Goal: Task Accomplishment & Management: Complete application form

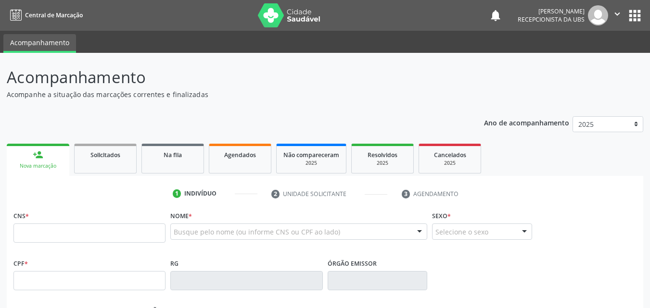
click at [90, 232] on input "text" at bounding box center [89, 233] width 152 height 19
click at [64, 233] on input "898 0040 9200 1" at bounding box center [89, 233] width 152 height 19
click at [81, 234] on input "898 0040 9200 01" at bounding box center [89, 233] width 152 height 19
click at [37, 232] on input "898 0040 9200 01" at bounding box center [89, 233] width 152 height 19
click at [88, 235] on input "898 0004 0920 001" at bounding box center [89, 233] width 152 height 19
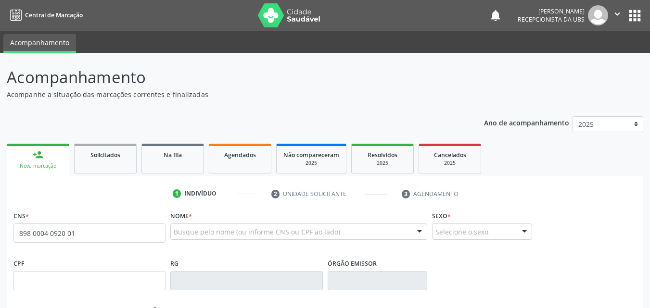
click at [133, 232] on input "898 0004 0920 01" at bounding box center [89, 233] width 152 height 19
type input "8"
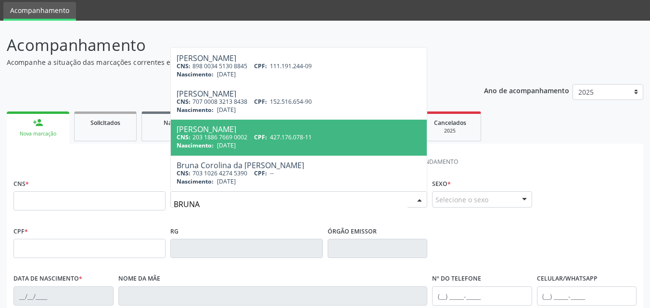
scroll to position [48, 0]
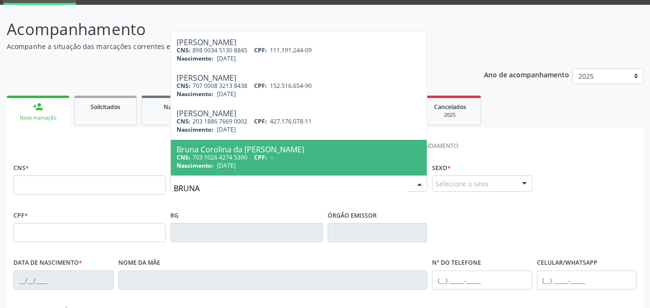
click at [270, 198] on input "BRUNA" at bounding box center [291, 188] width 234 height 19
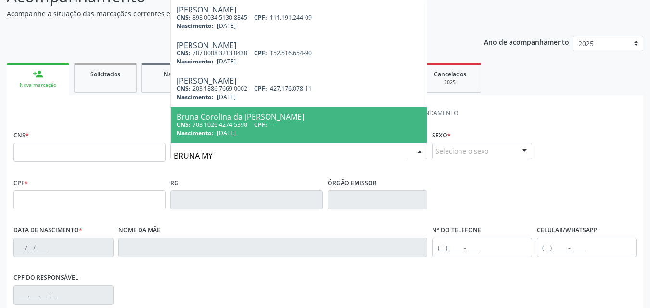
scroll to position [96, 0]
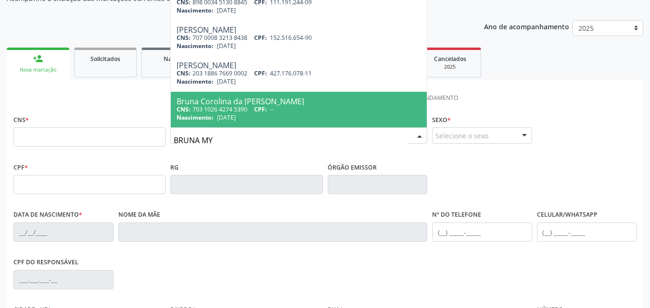
click at [264, 143] on input "BRUNA MY" at bounding box center [291, 140] width 234 height 19
type input "BRUNA MI"
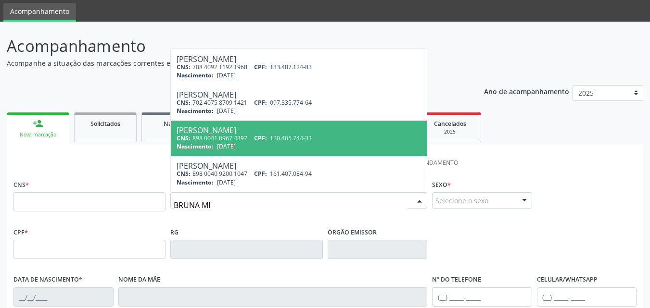
scroll to position [48, 0]
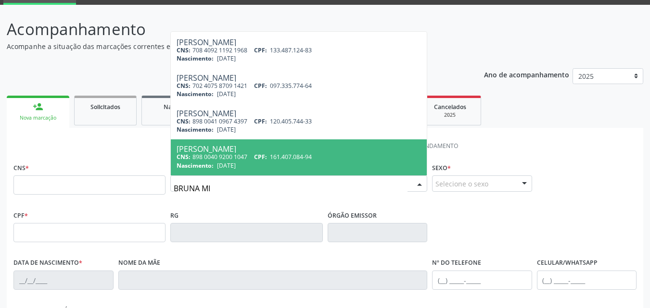
click at [337, 162] on div "Nascimento: [DATE]" at bounding box center [299, 166] width 244 height 8
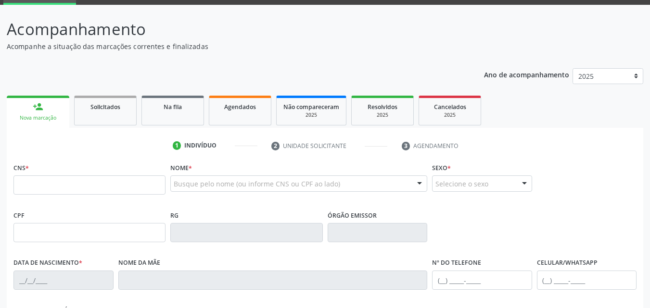
type input "898 0040 9200 1047"
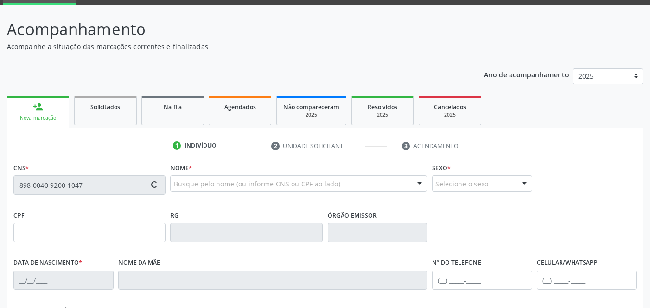
type input "161.407.084-94"
type input "[DATE]"
type input "[PERSON_NAME]"
type input "[PHONE_NUMBER]"
type input "101.758.084-73"
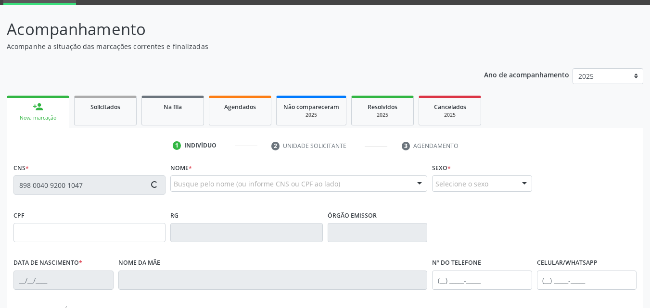
type input "86"
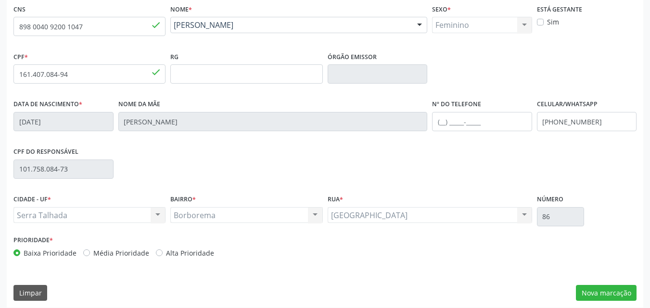
scroll to position [213, 0]
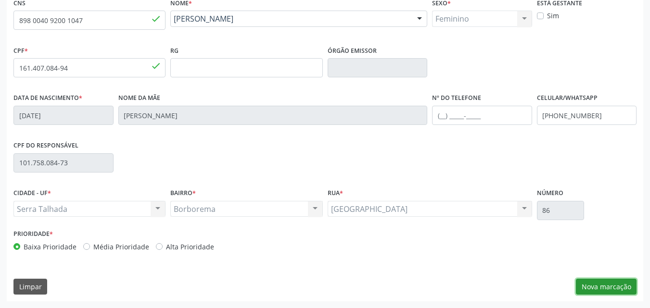
click at [580, 282] on button "Nova marcação" at bounding box center [606, 287] width 61 height 16
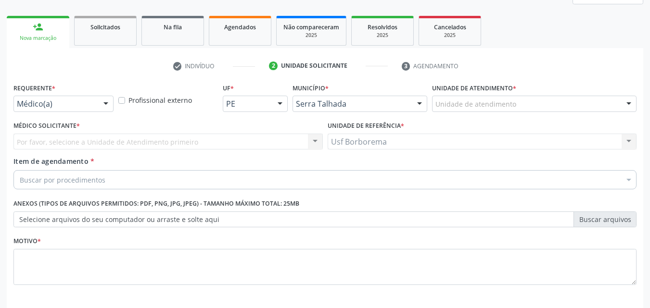
scroll to position [72, 0]
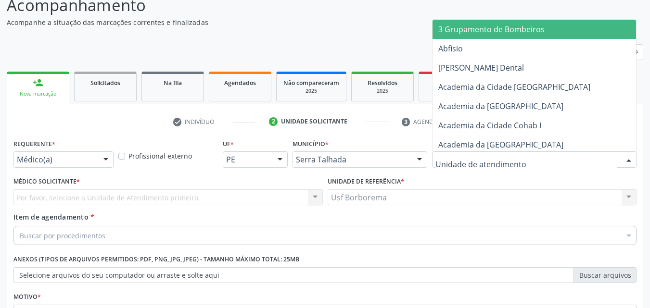
click at [534, 168] on input "text" at bounding box center [526, 164] width 181 height 19
click at [573, 217] on div "Item de agendamento * Buscar por procedimentos Selecionar todos 0304070076 - .Q…" at bounding box center [324, 227] width 623 height 30
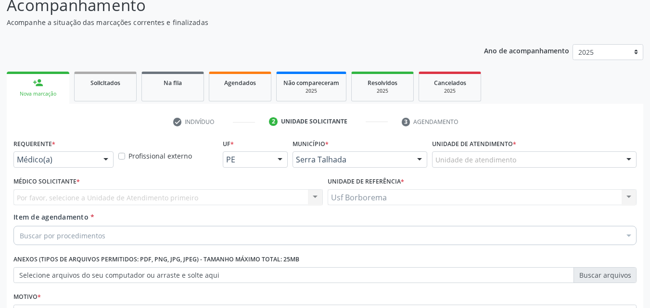
click at [550, 160] on div "Unidade de atendimento" at bounding box center [534, 160] width 205 height 16
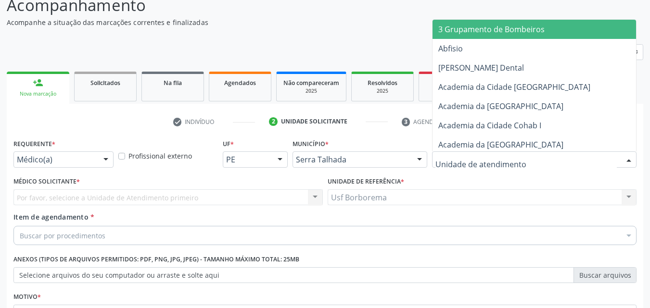
click at [527, 164] on input "text" at bounding box center [526, 164] width 181 height 19
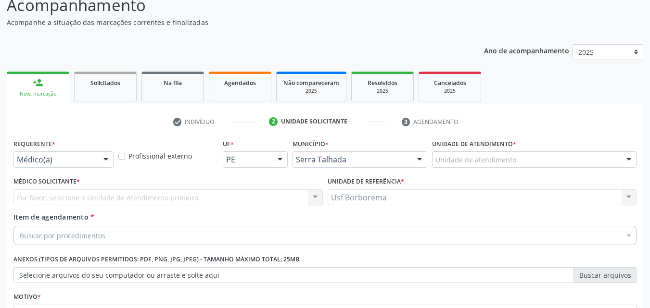
click at [583, 182] on div "Unidade de referência * Usf Borborema Usf Borborema Nenhum resultado encontrado…" at bounding box center [482, 190] width 309 height 31
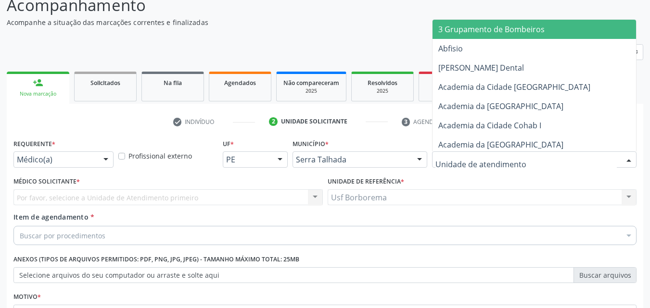
click at [572, 161] on div at bounding box center [534, 160] width 205 height 16
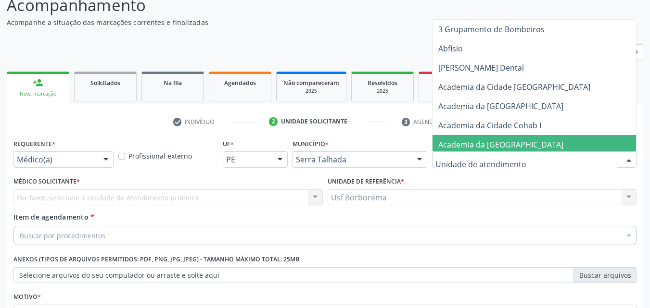
click at [459, 162] on input "text" at bounding box center [526, 164] width 181 height 19
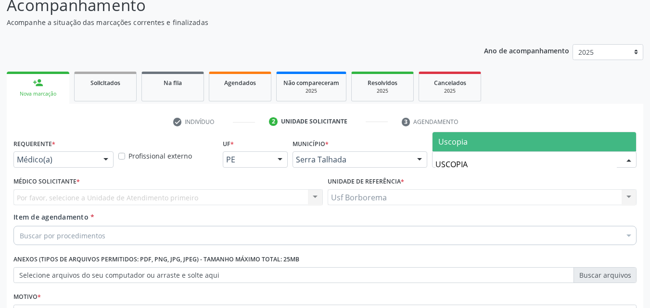
click at [466, 138] on span "Uscopia" at bounding box center [452, 142] width 29 height 11
type input "USCOPIA"
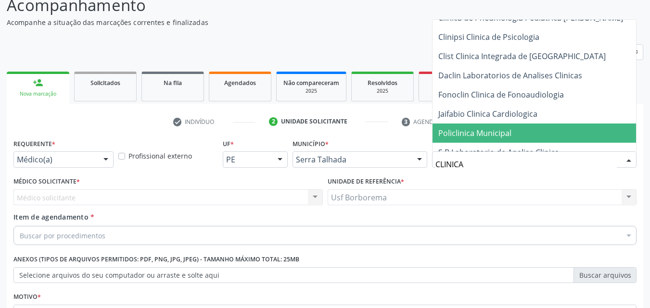
scroll to position [433, 0]
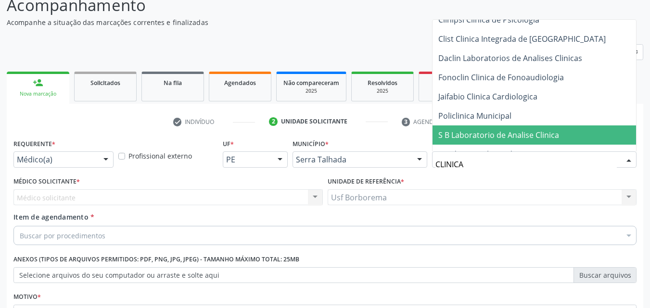
click at [560, 160] on input "CLINICA" at bounding box center [526, 164] width 181 height 19
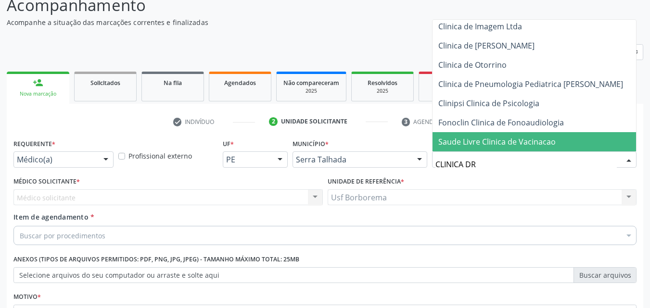
scroll to position [0, 0]
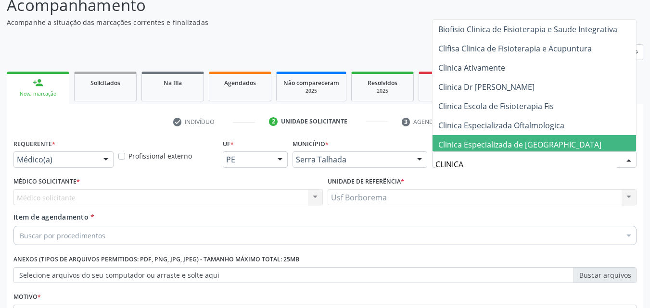
click at [481, 163] on input "CLINICA" at bounding box center [526, 164] width 181 height 19
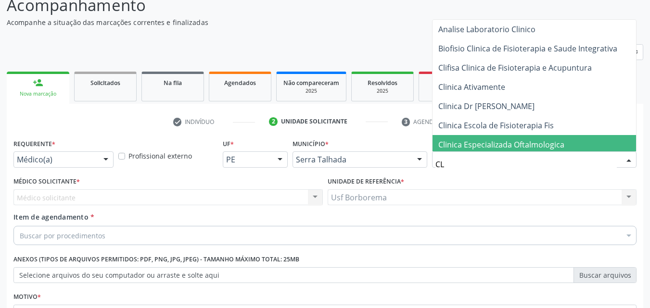
type input "C"
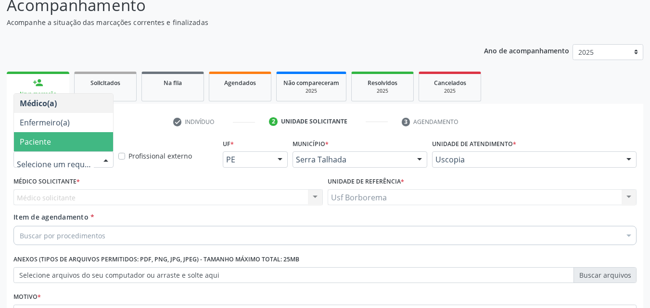
click at [75, 196] on div "Médico solicitante Nenhum resultado encontrado para: " " Não há nenhuma opção p…" at bounding box center [167, 198] width 309 height 16
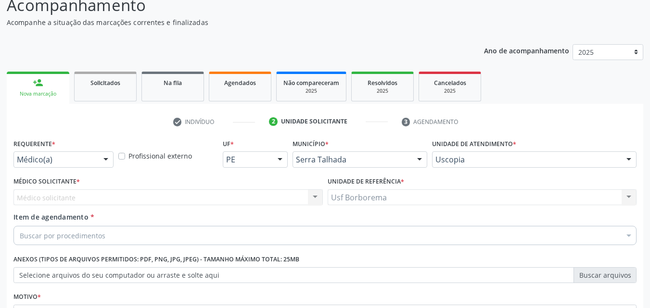
click at [75, 195] on div "Médico solicitante Nenhum resultado encontrado para: " " Não há nenhuma opção p…" at bounding box center [167, 198] width 309 height 16
click at [82, 194] on div "Médico solicitante Nenhum resultado encontrado para: " " Não há nenhuma opção p…" at bounding box center [167, 198] width 309 height 16
drag, startPoint x: 82, startPoint y: 194, endPoint x: 182, endPoint y: 195, distance: 99.6
click at [86, 194] on div "Médico solicitante Nenhum resultado encontrado para: " " Não há nenhuma opção p…" at bounding box center [167, 198] width 309 height 16
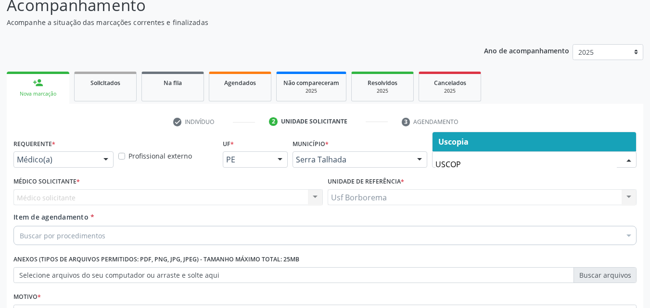
type input "USCOPI"
click at [455, 141] on span "Uscopia" at bounding box center [453, 142] width 30 height 11
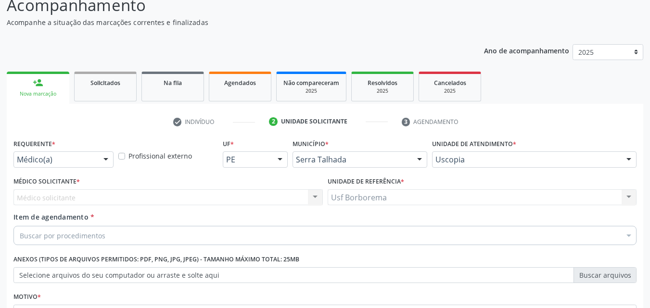
click at [193, 197] on div "Médico solicitante Nenhum resultado encontrado para: " " Não há nenhuma opção p…" at bounding box center [167, 198] width 309 height 16
click at [198, 199] on div "Médico solicitante Nenhum resultado encontrado para: " " Não há nenhuma opção p…" at bounding box center [167, 198] width 309 height 16
click at [271, 202] on div "Médico solicitante Nenhum resultado encontrado para: " " Não há nenhuma opção p…" at bounding box center [167, 198] width 309 height 16
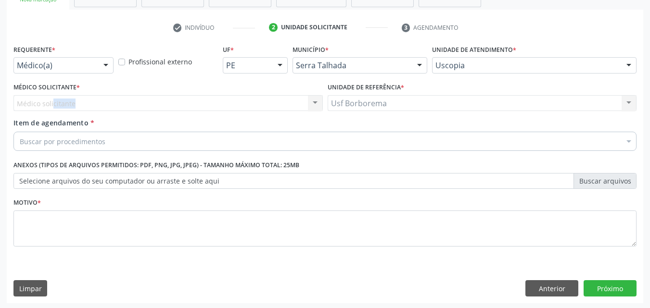
scroll to position [168, 0]
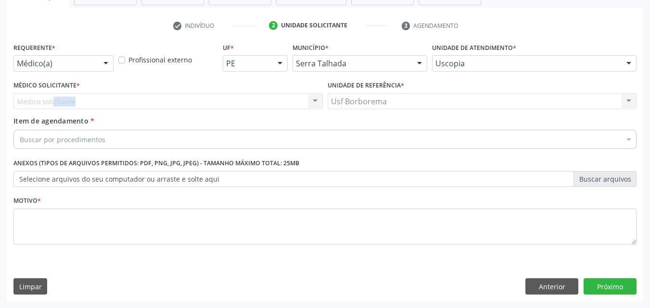
click at [117, 141] on div "Buscar por procedimentos" at bounding box center [324, 139] width 623 height 19
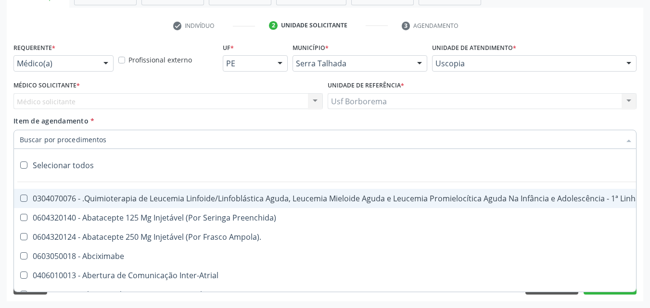
click at [116, 139] on input "Item de agendamento *" at bounding box center [320, 139] width 601 height 19
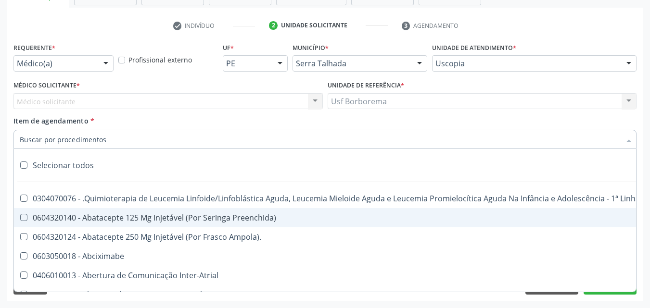
click at [136, 142] on input "Item de agendamento *" at bounding box center [320, 139] width 601 height 19
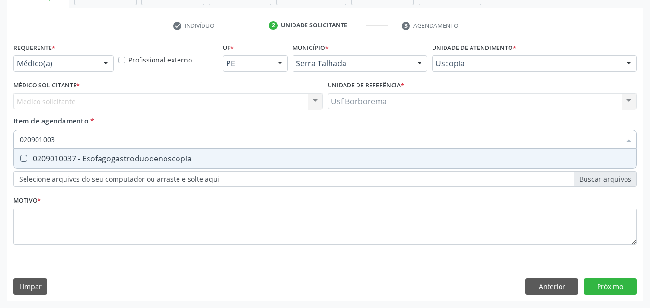
type input "0209010037"
click at [174, 156] on div "0209010037 - Esofagogastroduodenoscopia" at bounding box center [325, 159] width 611 height 8
checkbox Esofagogastroduodenoscopia "true"
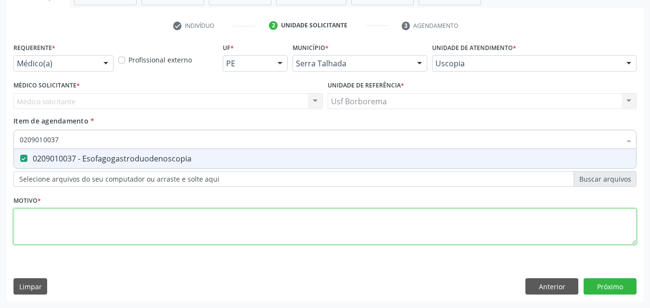
click at [160, 215] on div "Requerente * Médico(a) Médico(a) Enfermeiro(a) Paciente Nenhum resultado encont…" at bounding box center [324, 149] width 623 height 218
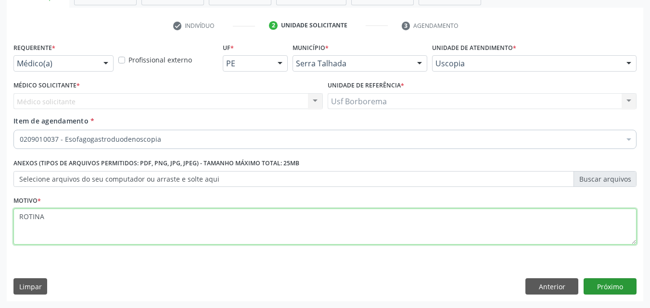
type textarea "ROTINA"
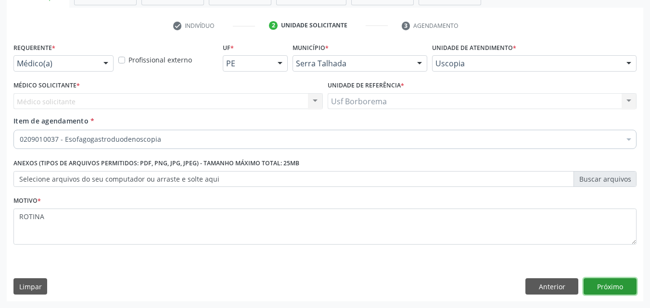
click at [627, 285] on button "Próximo" at bounding box center [610, 287] width 53 height 16
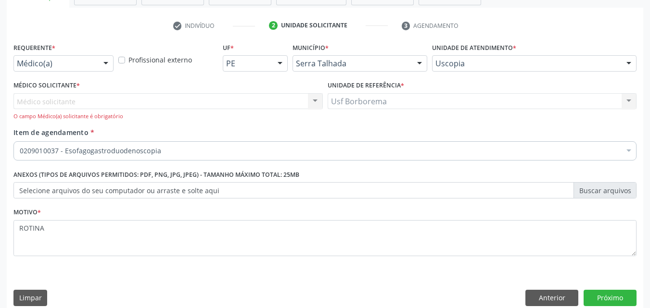
click at [152, 98] on div "Médico solicitante Nenhum resultado encontrado para: " " Não há nenhuma opção p…" at bounding box center [167, 106] width 309 height 27
click at [152, 99] on div "Médico solicitante Nenhum resultado encontrado para: " " Não há nenhuma opção p…" at bounding box center [167, 106] width 309 height 27
click at [308, 100] on div "Médico solicitante Nenhum resultado encontrado para: " " Não há nenhuma opção p…" at bounding box center [167, 106] width 309 height 27
click at [317, 96] on div "Médico solicitante Nenhum resultado encontrado para: " " Não há nenhuma opção p…" at bounding box center [167, 106] width 309 height 27
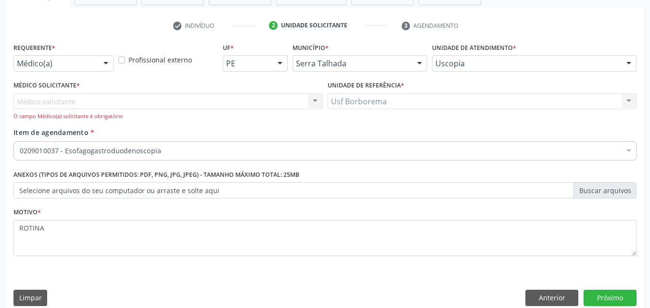
click at [242, 94] on div "Médico solicitante Nenhum resultado encontrado para: " " Não há nenhuma opção p…" at bounding box center [167, 106] width 309 height 27
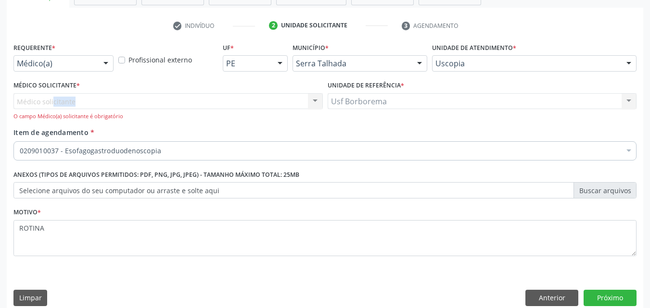
click at [242, 94] on div "Médico solicitante Nenhum resultado encontrado para: " " Não há nenhuma opção p…" at bounding box center [167, 106] width 309 height 27
drag, startPoint x: 242, startPoint y: 94, endPoint x: 241, endPoint y: 103, distance: 9.2
click at [241, 101] on div "Médico solicitante Nenhum resultado encontrado para: " " Não há nenhuma opção p…" at bounding box center [167, 106] width 309 height 27
click at [241, 103] on div "Médico solicitante Nenhum resultado encontrado para: " " Não há nenhuma opção p…" at bounding box center [167, 106] width 309 height 27
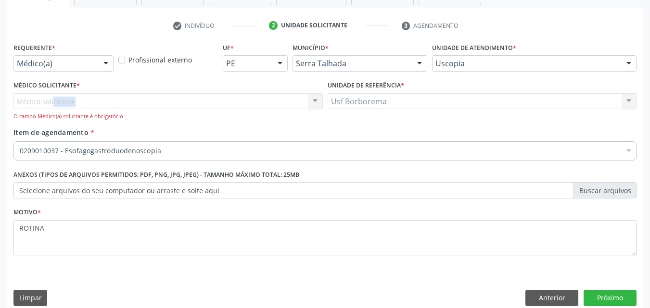
click at [241, 103] on div "Médico solicitante Nenhum resultado encontrado para: " " Não há nenhuma opção p…" at bounding box center [167, 106] width 309 height 27
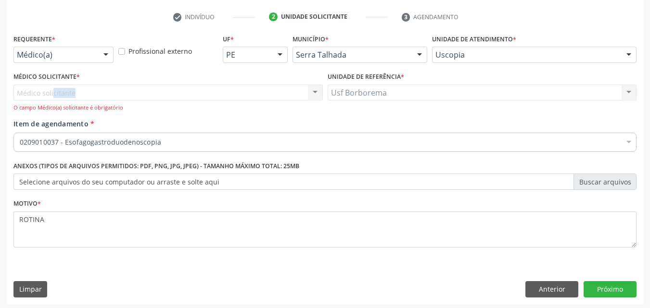
scroll to position [180, 0]
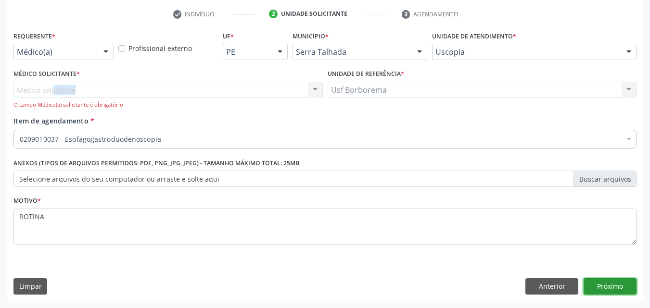
click at [601, 288] on button "Próximo" at bounding box center [610, 287] width 53 height 16
click at [604, 283] on button "Próximo" at bounding box center [610, 287] width 53 height 16
click at [603, 283] on button "Próximo" at bounding box center [610, 287] width 53 height 16
drag, startPoint x: 603, startPoint y: 283, endPoint x: 569, endPoint y: 57, distance: 228.2
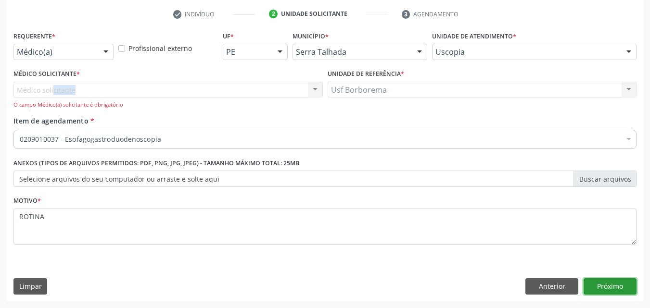
click at [601, 282] on button "Próximo" at bounding box center [610, 287] width 53 height 16
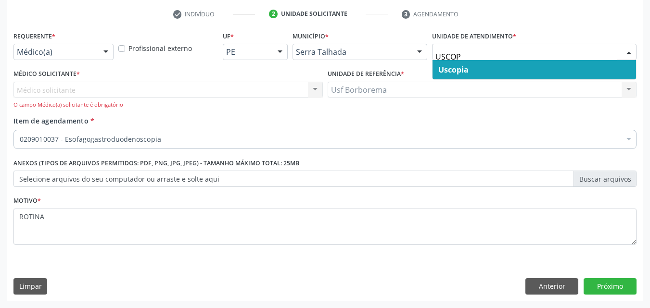
type input "USCOPI"
click at [442, 65] on span "Uscopia" at bounding box center [453, 69] width 30 height 11
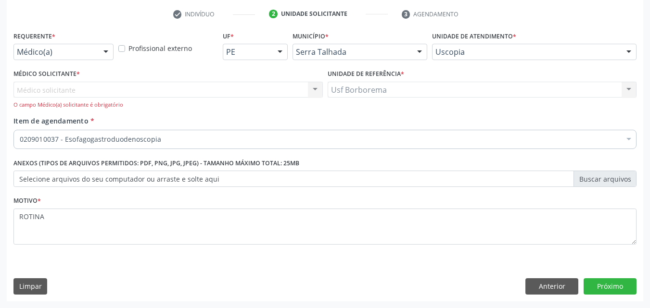
click at [82, 92] on div "Médico solicitante Nenhum resultado encontrado para: " " Não há nenhuma opção p…" at bounding box center [167, 95] width 309 height 27
click at [82, 91] on div "Médico solicitante Nenhum resultado encontrado para: " " Não há nenhuma opção p…" at bounding box center [167, 95] width 309 height 27
click at [83, 91] on div "Médico solicitante Nenhum resultado encontrado para: " " Não há nenhuma opção p…" at bounding box center [167, 95] width 309 height 27
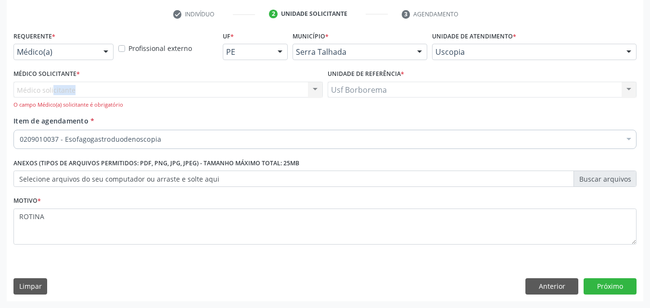
click at [218, 88] on div "Médico solicitante Nenhum resultado encontrado para: " " Não há nenhuma opção p…" at bounding box center [167, 95] width 309 height 27
drag, startPoint x: 218, startPoint y: 88, endPoint x: 286, endPoint y: 95, distance: 69.2
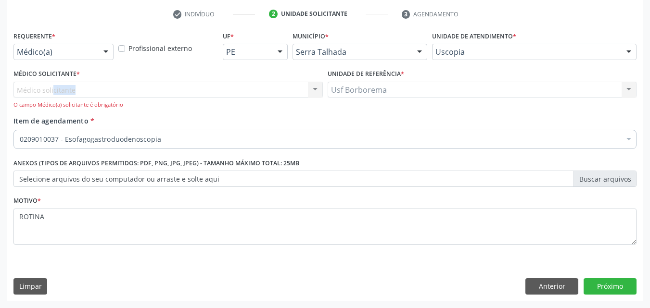
click at [227, 88] on div "Médico solicitante Nenhum resultado encontrado para: " " Não há nenhuma opção p…" at bounding box center [167, 95] width 309 height 27
click at [310, 89] on div "Médico solicitante Nenhum resultado encontrado para: " " Não há nenhuma opção p…" at bounding box center [167, 95] width 309 height 27
drag, startPoint x: 310, startPoint y: 89, endPoint x: 315, endPoint y: 87, distance: 5.2
click at [315, 87] on div "Médico solicitante Nenhum resultado encontrado para: " " Não há nenhuma opção p…" at bounding box center [167, 95] width 309 height 27
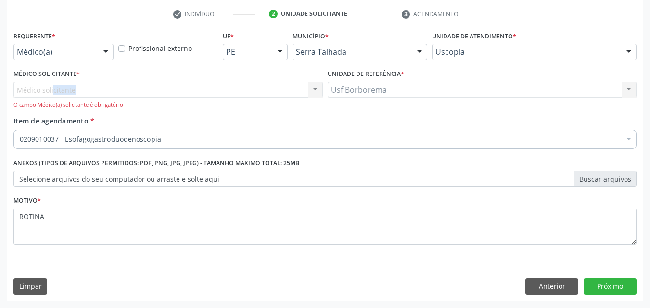
click at [315, 87] on div "Médico solicitante Nenhum resultado encontrado para: " " Não há nenhuma opção p…" at bounding box center [167, 95] width 309 height 27
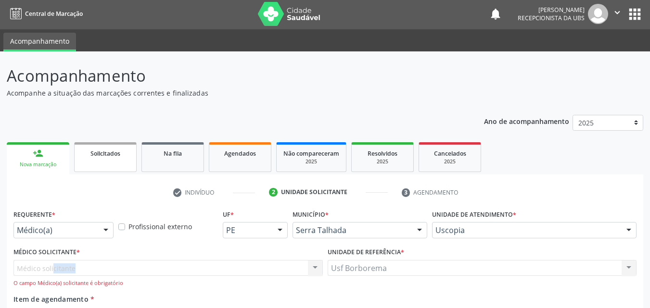
scroll to position [0, 0]
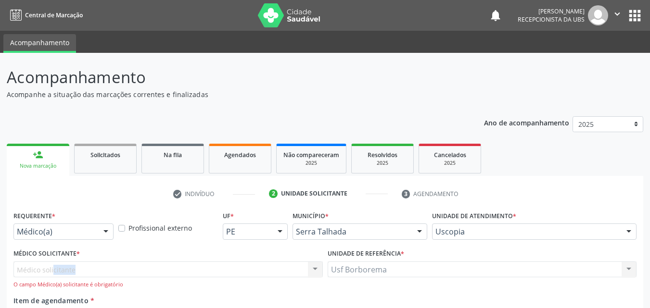
click at [52, 167] on div "Nova marcação" at bounding box center [37, 166] width 49 height 7
click at [69, 149] on ul "person_add Nova marcação Solicitados Na fila Agendados Não compareceram 2025 Re…" at bounding box center [325, 158] width 637 height 35
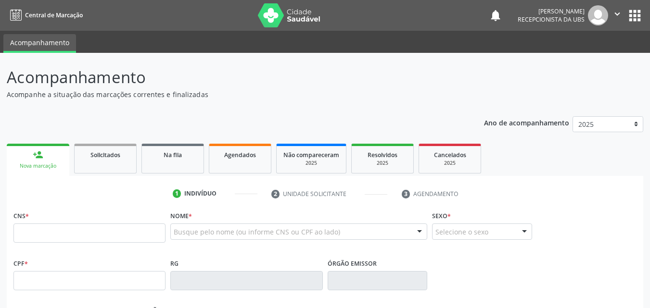
click at [120, 242] on input "text" at bounding box center [89, 233] width 152 height 19
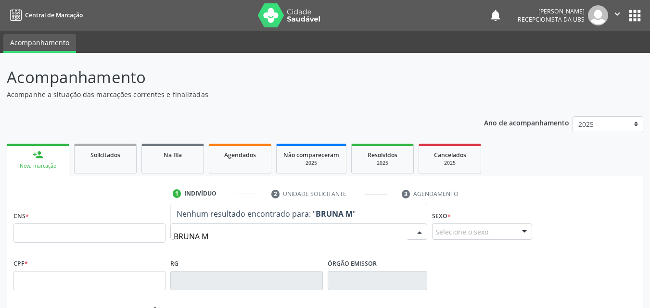
type input "BRUNA MI"
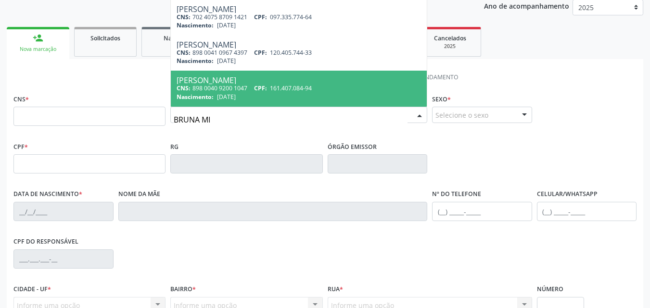
scroll to position [144, 0]
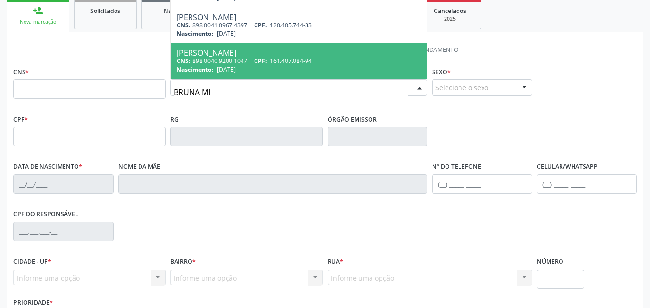
click at [348, 67] on div "Nascimento: [DATE]" at bounding box center [299, 69] width 244 height 8
type input "898 0040 9200 1047"
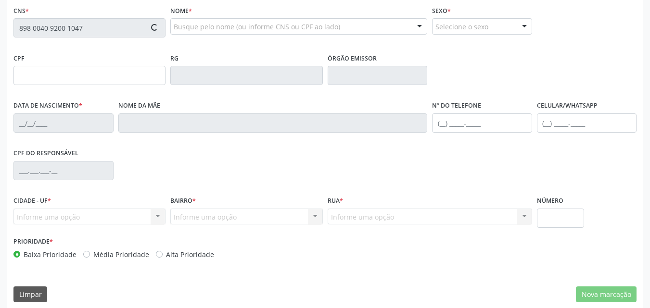
scroll to position [213, 0]
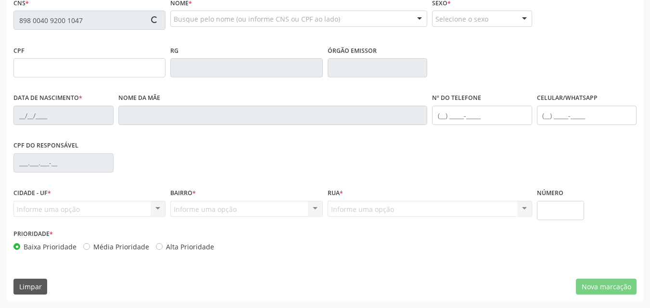
type input "161.407.084-94"
type input "[DATE]"
type input "[PERSON_NAME]"
type input "[PHONE_NUMBER]"
type input "101.758.084-73"
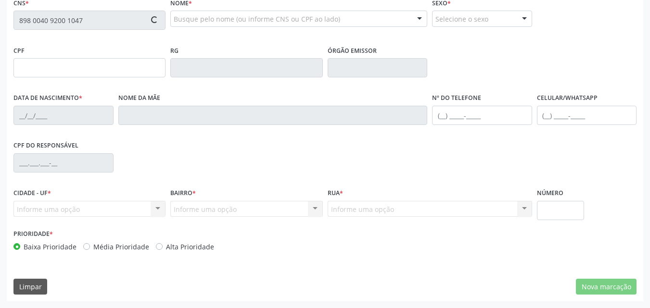
type input "86"
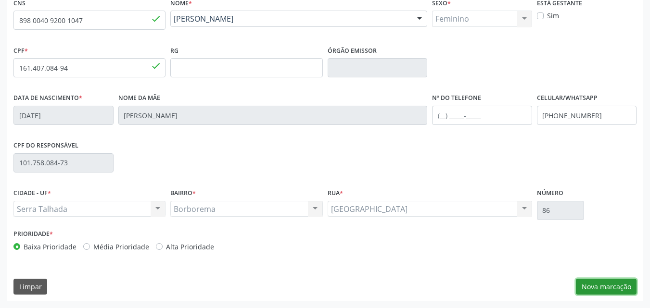
click at [583, 289] on button "Nova marcação" at bounding box center [606, 287] width 61 height 16
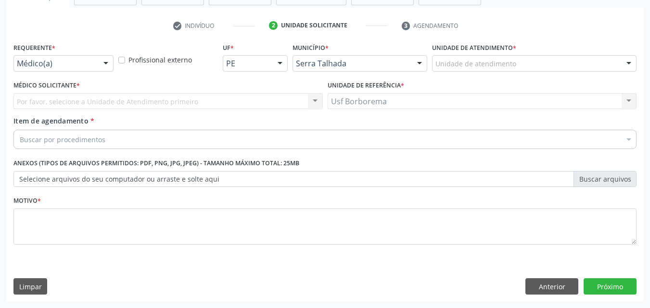
scroll to position [168, 0]
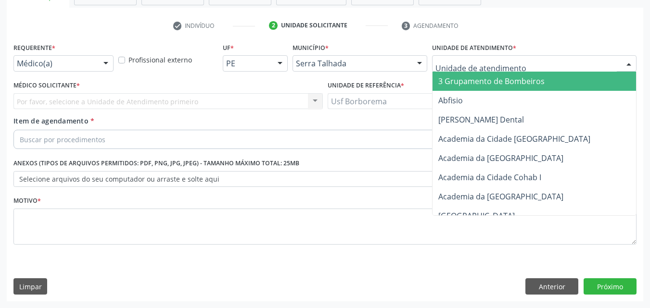
click at [262, 103] on div "Por favor, selecione a Unidade de Atendimento primeiro Nenhum resultado encontr…" at bounding box center [167, 101] width 309 height 16
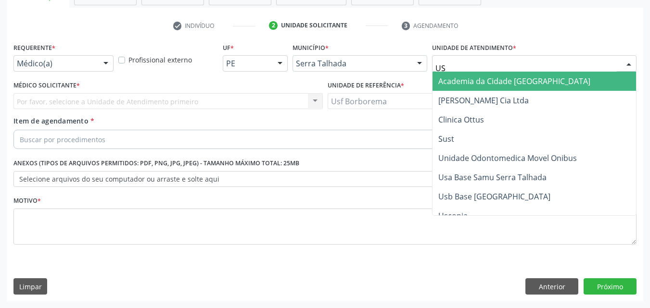
click at [451, 63] on input "US" at bounding box center [526, 68] width 181 height 19
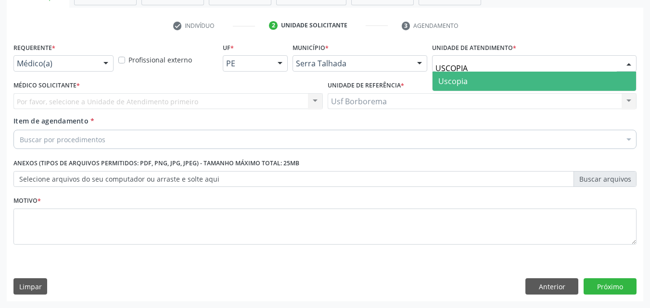
click at [461, 85] on span "Uscopia" at bounding box center [452, 81] width 29 height 11
type input "USCOPIA"
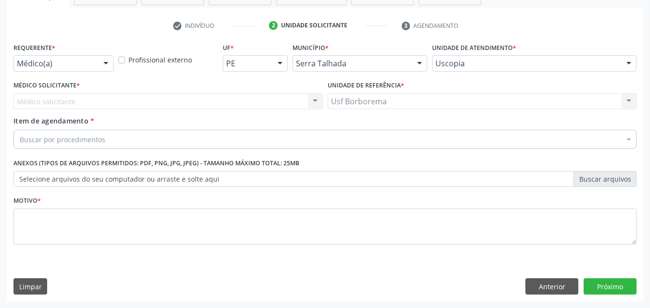
click at [265, 105] on div "Médico solicitante Nenhum resultado encontrado para: " " Não há nenhuma opção p…" at bounding box center [167, 101] width 309 height 16
click at [316, 99] on div "Médico solicitante Nenhum resultado encontrado para: " " Não há nenhuma opção p…" at bounding box center [167, 101] width 309 height 16
click at [283, 102] on div "Médico solicitante Nenhum resultado encontrado para: " " Não há nenhuma opção p…" at bounding box center [167, 101] width 309 height 16
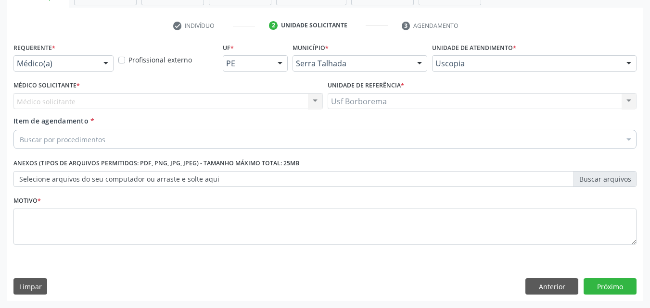
click at [283, 102] on div "Médico solicitante Nenhum resultado encontrado para: " " Não há nenhuma opção p…" at bounding box center [167, 101] width 309 height 16
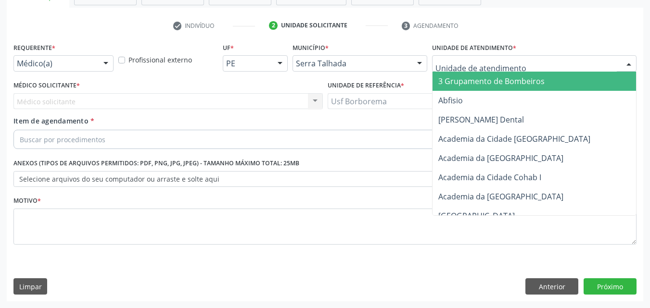
click at [444, 69] on input "text" at bounding box center [526, 68] width 181 height 19
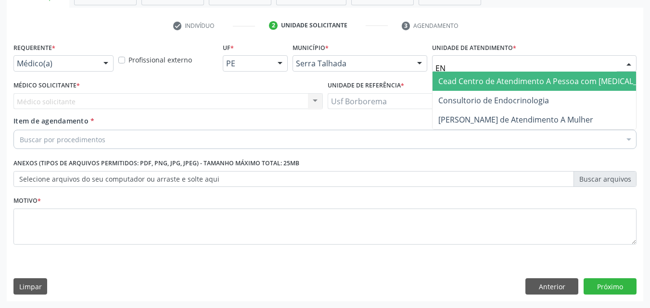
type input "E"
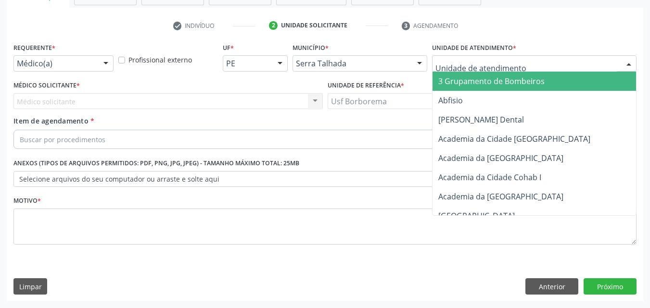
click at [467, 56] on div at bounding box center [534, 63] width 205 height 16
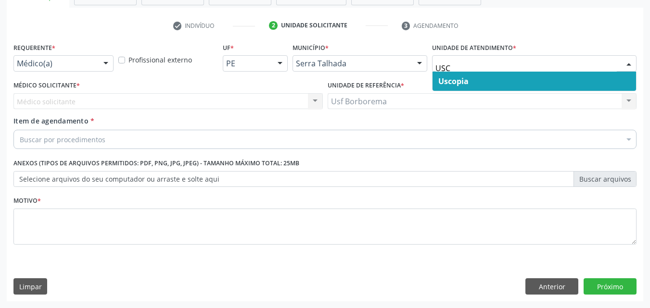
type input "USCO"
click at [464, 79] on span "Uscopia" at bounding box center [453, 81] width 30 height 11
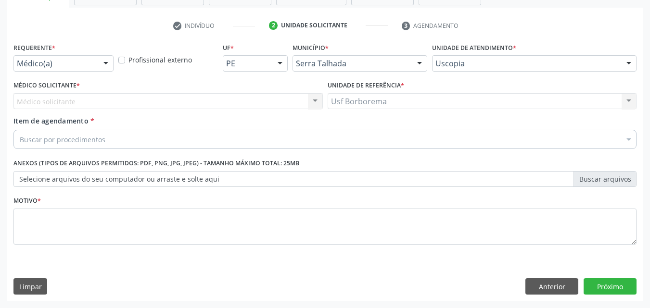
click at [175, 102] on div "Médico solicitante Nenhum resultado encontrado para: " " Não há nenhuma opção p…" at bounding box center [167, 101] width 309 height 16
click at [316, 101] on div "Médico solicitante Nenhum resultado encontrado para: " " Não há nenhuma opção p…" at bounding box center [167, 101] width 309 height 16
click at [273, 98] on div "Médico solicitante Nenhum resultado encontrado para: " " Não há nenhuma opção p…" at bounding box center [167, 101] width 309 height 16
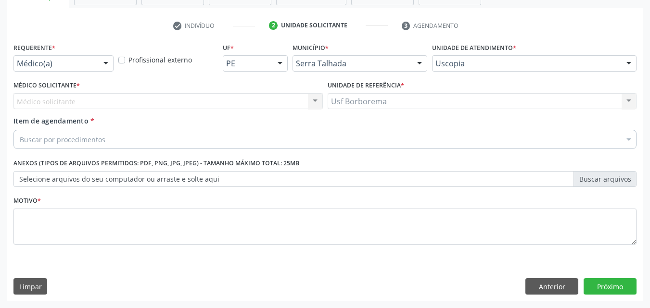
click at [273, 98] on div "Médico solicitante Nenhum resultado encontrado para: " " Não há nenhuma opção p…" at bounding box center [167, 101] width 309 height 16
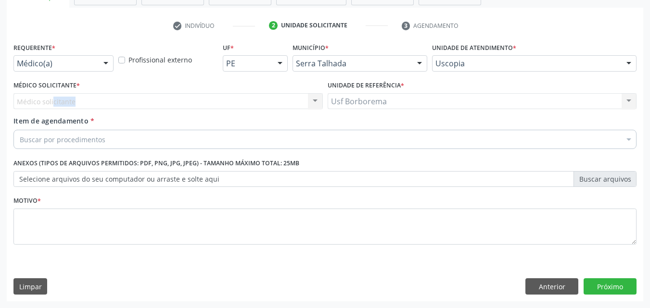
click at [244, 102] on div "Médico solicitante Nenhum resultado encontrado para: " " Não há nenhuma opção p…" at bounding box center [167, 101] width 309 height 16
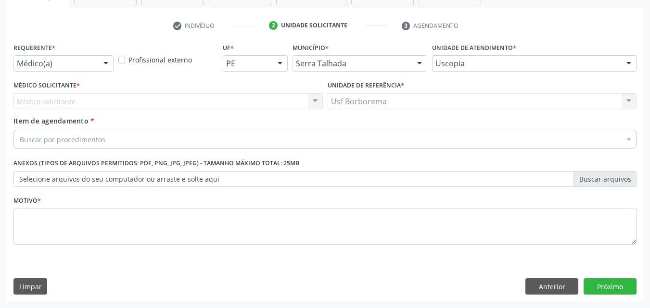
click at [339, 105] on div "Usf Borborema Usf Borborema Nenhum resultado encontrado para: " " Não há nenhum…" at bounding box center [482, 101] width 309 height 16
click at [205, 102] on div "Médico solicitante Nenhum resultado encontrado para: " " Não há nenhuma opção p…" at bounding box center [167, 101] width 309 height 16
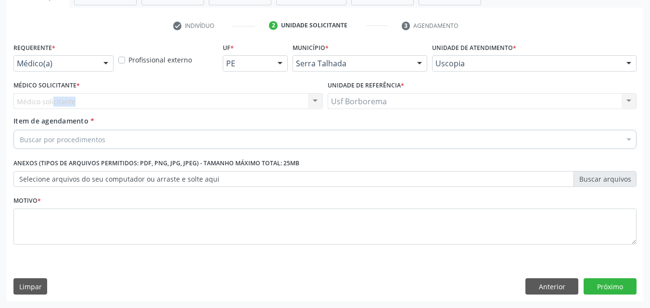
click at [206, 102] on div "Médico solicitante Nenhum resultado encontrado para: " " Não há nenhuma opção p…" at bounding box center [167, 101] width 309 height 16
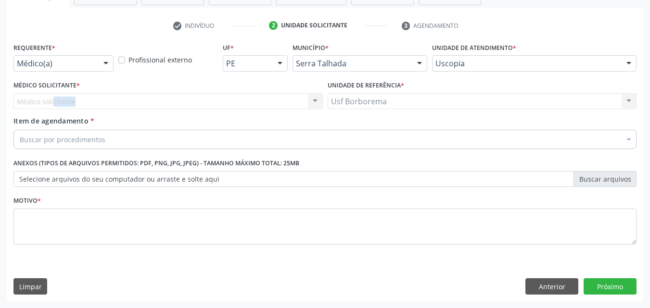
click at [207, 102] on div "Médico solicitante Nenhum resultado encontrado para: " " Não há nenhuma opção p…" at bounding box center [167, 101] width 309 height 16
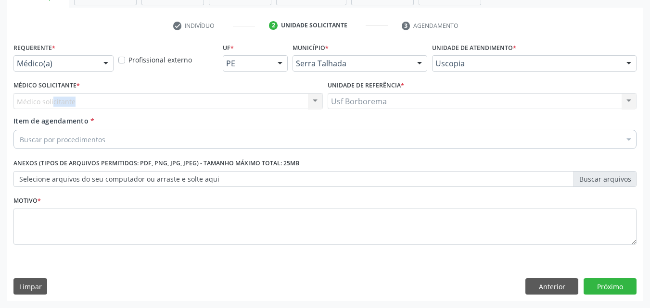
click at [124, 104] on div "Médico solicitante Nenhum resultado encontrado para: " " Não há nenhuma opção p…" at bounding box center [167, 101] width 309 height 16
click at [123, 102] on div "Médico solicitante Nenhum resultado encontrado para: " " Não há nenhuma opção p…" at bounding box center [167, 101] width 309 height 16
click at [75, 100] on div "Médico solicitante Nenhum resultado encontrado para: " " Não há nenhuma opção p…" at bounding box center [167, 101] width 309 height 16
click at [77, 103] on div "Médico solicitante Nenhum resultado encontrado para: " " Não há nenhuma opção p…" at bounding box center [167, 101] width 309 height 16
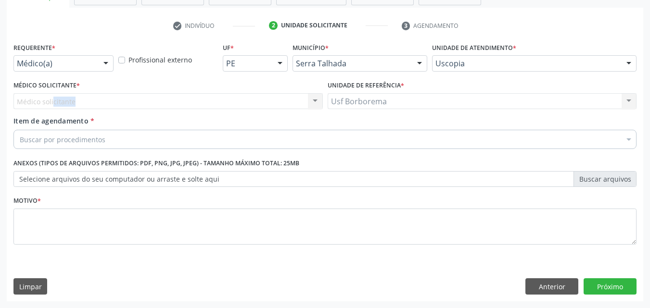
click at [77, 103] on div "Médico solicitante Nenhum resultado encontrado para: " " Não há nenhuma opção p…" at bounding box center [167, 101] width 309 height 16
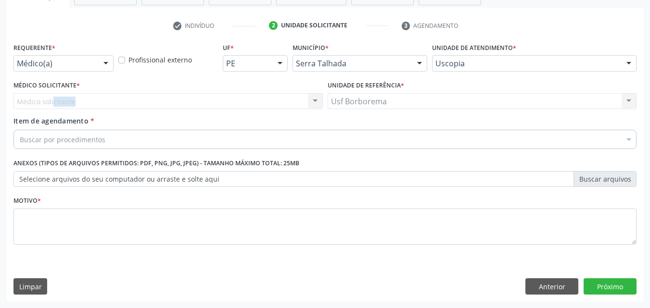
click at [77, 103] on div "Médico solicitante Nenhum resultado encontrado para: " " Não há nenhuma opção p…" at bounding box center [167, 101] width 309 height 16
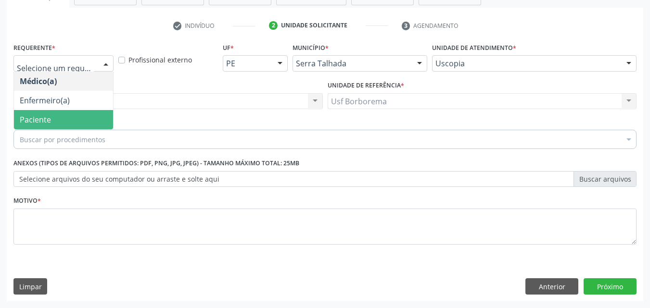
click at [74, 116] on span "Paciente" at bounding box center [63, 119] width 99 height 19
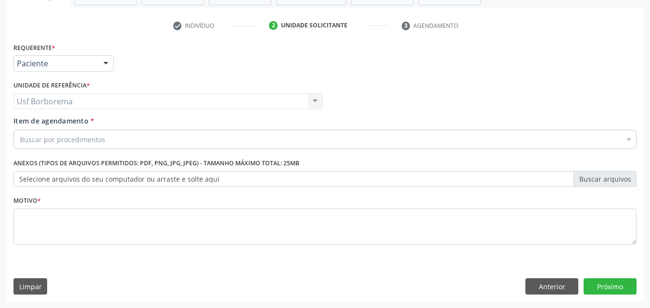
click at [84, 103] on div "Usf Borborema Usf Borborema Nenhum resultado encontrado para: " " Não há nenhum…" at bounding box center [167, 101] width 309 height 16
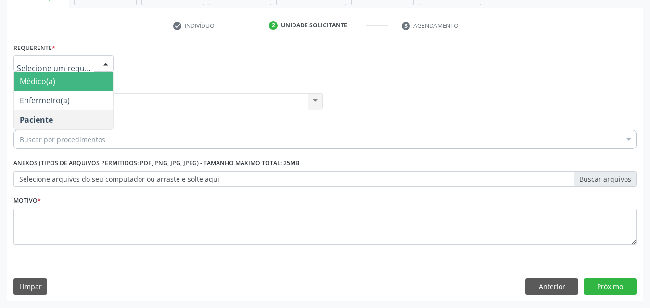
click at [72, 82] on span "Médico(a)" at bounding box center [63, 81] width 99 height 19
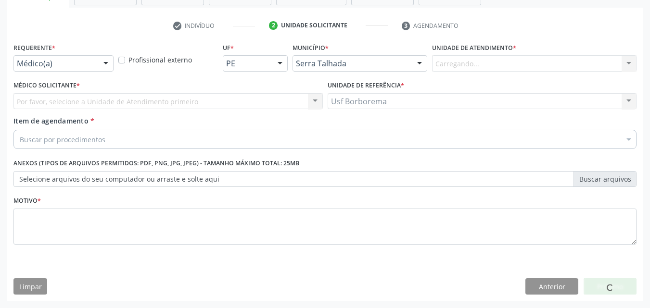
click at [467, 67] on div "Carregando... Nenhum resultado encontrado para: " " Não há nenhuma opção para s…" at bounding box center [534, 63] width 205 height 16
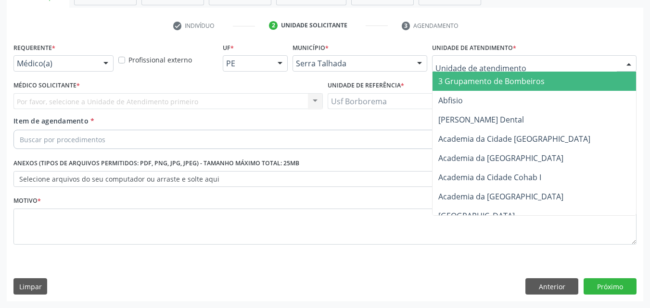
click at [467, 67] on input "text" at bounding box center [526, 68] width 181 height 19
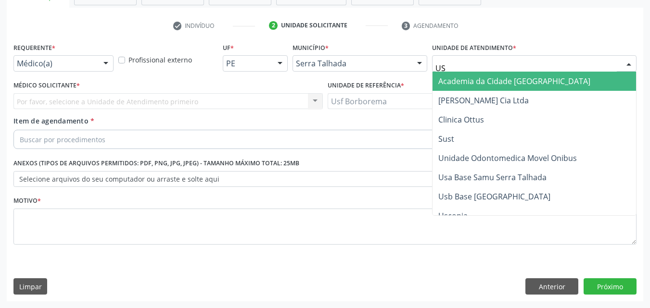
type input "USC"
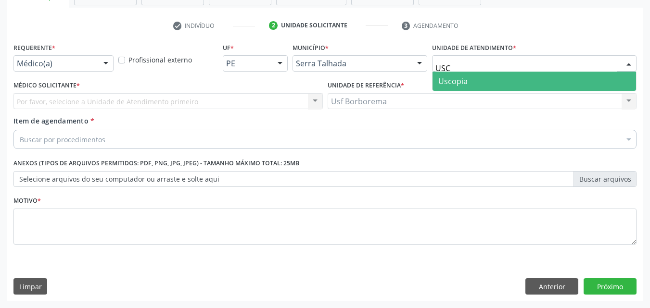
click at [465, 77] on span "Uscopia" at bounding box center [452, 81] width 29 height 11
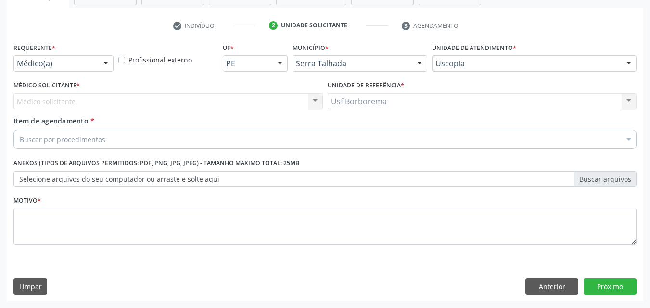
click at [304, 98] on div "Médico solicitante Nenhum resultado encontrado para: " " Não há nenhuma opção p…" at bounding box center [167, 101] width 309 height 16
click at [306, 98] on div "Médico solicitante Nenhum resultado encontrado para: " " Não há nenhuma opção p…" at bounding box center [167, 101] width 309 height 16
click at [305, 100] on div "Médico solicitante Nenhum resultado encontrado para: " " Não há nenhuma opção p…" at bounding box center [167, 101] width 309 height 16
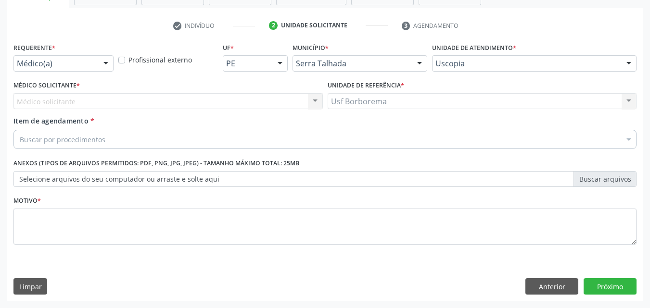
click at [315, 98] on div "Médico solicitante Nenhum resultado encontrado para: " " Não há nenhuma opção p…" at bounding box center [167, 101] width 309 height 16
click at [316, 99] on div "Médico solicitante Nenhum resultado encontrado para: " " Não há nenhuma opção p…" at bounding box center [167, 101] width 309 height 16
click at [315, 105] on div "Médico solicitante Nenhum resultado encontrado para: " " Não há nenhuma opção p…" at bounding box center [167, 101] width 309 height 16
click at [314, 98] on div "Médico solicitante Nenhum resultado encontrado para: " " Não há nenhuma opção p…" at bounding box center [167, 101] width 309 height 16
click at [315, 100] on div "Médico solicitante Nenhum resultado encontrado para: " " Não há nenhuma opção p…" at bounding box center [167, 101] width 309 height 16
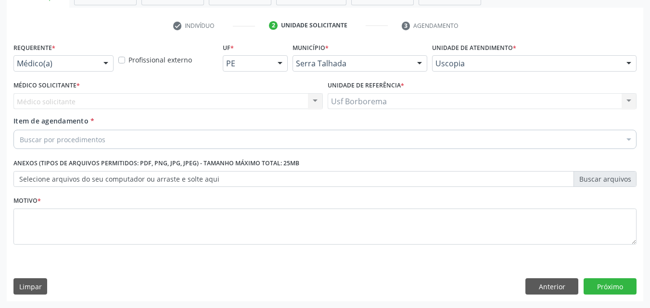
click at [315, 100] on div "Médico solicitante Nenhum resultado encontrado para: " " Não há nenhuma opção p…" at bounding box center [167, 101] width 309 height 16
click at [312, 98] on div "Médico solicitante Nenhum resultado encontrado para: " " Não há nenhuma opção p…" at bounding box center [167, 101] width 309 height 16
click at [313, 99] on div "Médico solicitante Nenhum resultado encontrado para: " " Não há nenhuma opção p…" at bounding box center [167, 101] width 309 height 16
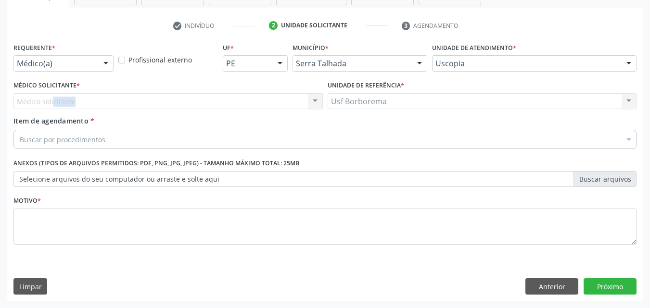
click at [313, 99] on div "Médico solicitante Nenhum resultado encontrado para: " " Não há nenhuma opção p…" at bounding box center [167, 101] width 309 height 16
click at [313, 98] on div "Médico solicitante Nenhum resultado encontrado para: " " Não há nenhuma opção p…" at bounding box center [167, 101] width 309 height 16
click at [313, 101] on div "Médico solicitante Nenhum resultado encontrado para: " " Não há nenhuma opção p…" at bounding box center [167, 101] width 309 height 16
click at [313, 104] on div "Médico solicitante Nenhum resultado encontrado para: " " Não há nenhuma opção p…" at bounding box center [167, 101] width 309 height 16
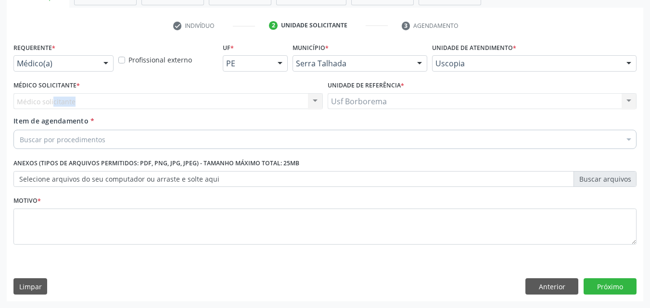
click at [316, 99] on div "Médico solicitante Nenhum resultado encontrado para: " " Não há nenhuma opção p…" at bounding box center [167, 101] width 309 height 16
click at [312, 103] on div "Médico solicitante Nenhum resultado encontrado para: " " Não há nenhuma opção p…" at bounding box center [167, 101] width 309 height 16
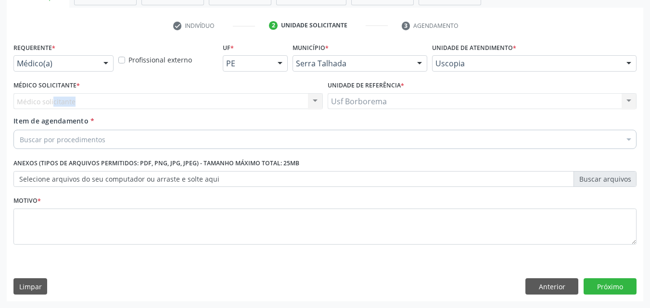
click at [312, 103] on div "Médico solicitante Nenhum resultado encontrado para: " " Não há nenhuma opção p…" at bounding box center [167, 101] width 309 height 16
click at [289, 103] on div "Médico solicitante Nenhum resultado encontrado para: " " Não há nenhuma opção p…" at bounding box center [167, 101] width 309 height 16
click at [86, 99] on div "Médico solicitante Nenhum resultado encontrado para: " " Não há nenhuma opção p…" at bounding box center [167, 101] width 309 height 16
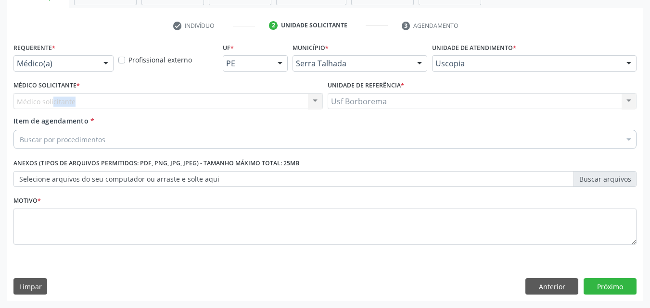
click at [86, 99] on div "Médico solicitante Nenhum resultado encontrado para: " " Não há nenhuma opção p…" at bounding box center [167, 101] width 309 height 16
drag, startPoint x: 86, startPoint y: 99, endPoint x: 92, endPoint y: 103, distance: 7.8
click at [92, 103] on div "Médico solicitante Nenhum resultado encontrado para: " " Não há nenhuma opção p…" at bounding box center [167, 101] width 309 height 16
drag, startPoint x: 92, startPoint y: 103, endPoint x: 56, endPoint y: 94, distance: 37.6
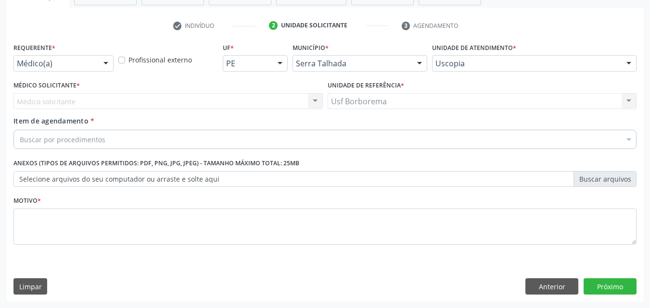
click at [56, 94] on div "Médico solicitante Nenhum resultado encontrado para: " " Não há nenhuma opção p…" at bounding box center [167, 101] width 309 height 16
click at [64, 101] on div "Médico solicitante Nenhum resultado encontrado para: " " Não há nenhuma opção p…" at bounding box center [167, 101] width 309 height 16
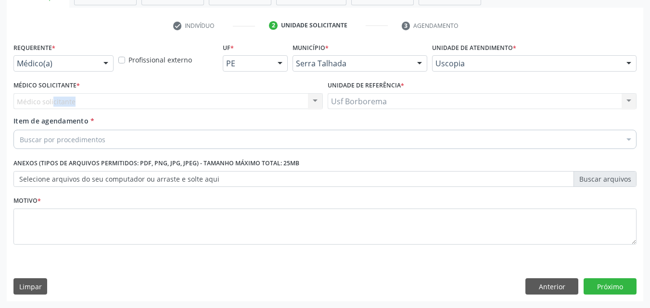
click at [64, 101] on div "Médico solicitante Nenhum resultado encontrado para: " " Não há nenhuma opção p…" at bounding box center [167, 101] width 309 height 16
click at [78, 103] on div "Médico solicitante Nenhum resultado encontrado para: " " Não há nenhuma opção p…" at bounding box center [167, 101] width 309 height 16
click at [141, 114] on div "Médico Solicitante * Médico solicitante Nenhum resultado encontrado para: " " N…" at bounding box center [168, 97] width 314 height 38
click at [153, 104] on div "Médico solicitante Nenhum resultado encontrado para: " " Não há nenhuma opção p…" at bounding box center [167, 101] width 309 height 16
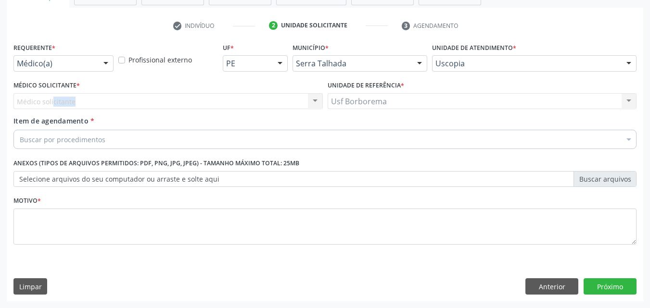
click at [153, 104] on div "Médico solicitante Nenhum resultado encontrado para: " " Não há nenhuma opção p…" at bounding box center [167, 101] width 309 height 16
click at [313, 99] on div "Médico solicitante Nenhum resultado encontrado para: " " Não há nenhuma opção p…" at bounding box center [167, 101] width 309 height 16
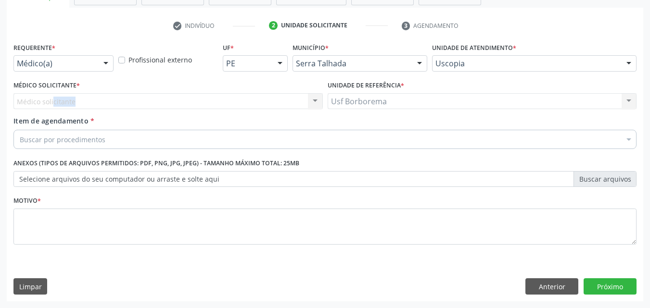
click at [313, 99] on div "Médico solicitante Nenhum resultado encontrado para: " " Não há nenhuma opção p…" at bounding box center [167, 101] width 309 height 16
drag, startPoint x: 313, startPoint y: 99, endPoint x: 299, endPoint y: 106, distance: 15.9
click at [311, 102] on div "Médico solicitante Nenhum resultado encontrado para: " " Não há nenhuma opção p…" at bounding box center [167, 101] width 309 height 16
click at [292, 106] on div "Médico solicitante Nenhum resultado encontrado para: " " Não há nenhuma opção p…" at bounding box center [167, 101] width 309 height 16
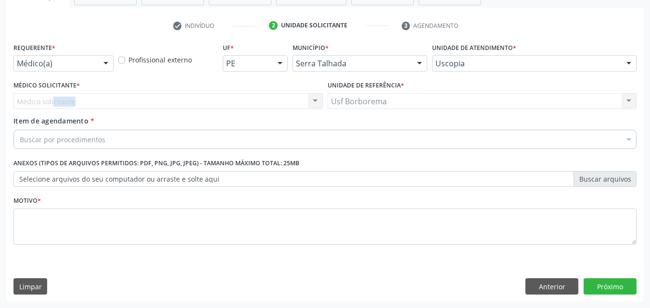
click at [292, 106] on div "Médico solicitante Nenhum resultado encontrado para: " " Não há nenhuma opção p…" at bounding box center [167, 101] width 309 height 16
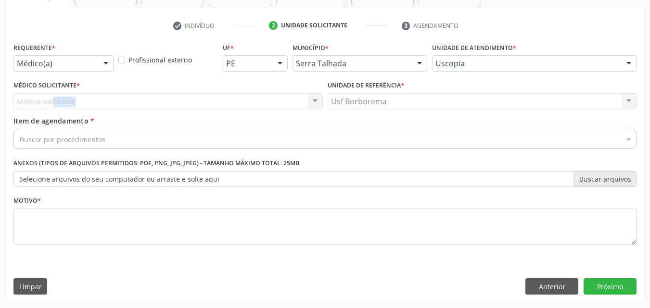
click at [292, 106] on div "Médico solicitante Nenhum resultado encontrado para: " " Não há nenhuma opção p…" at bounding box center [167, 101] width 309 height 16
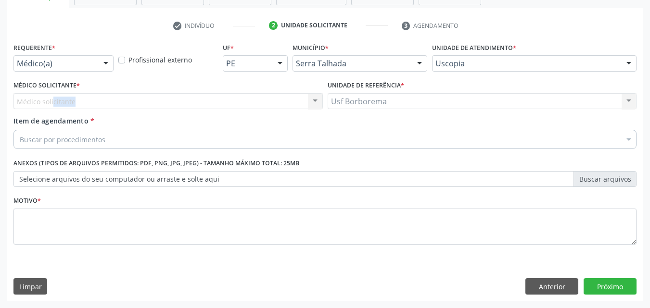
click at [290, 106] on div "Médico solicitante Nenhum resultado encontrado para: " " Não há nenhuma opção p…" at bounding box center [167, 101] width 309 height 16
click at [293, 105] on div "Médico solicitante Nenhum resultado encontrado para: " " Não há nenhuma opção p…" at bounding box center [167, 101] width 309 height 16
click at [286, 108] on div "Médico solicitante Nenhum resultado encontrado para: " " Não há nenhuma opção p…" at bounding box center [167, 101] width 309 height 16
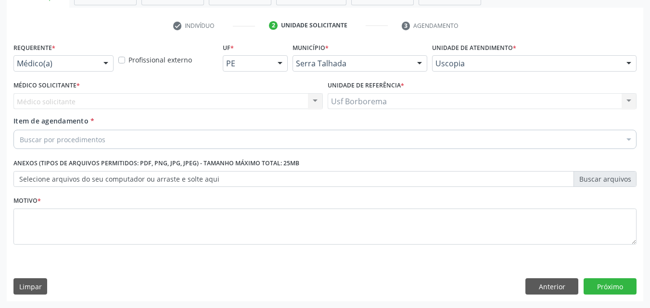
click at [286, 108] on div "Médico solicitante Nenhum resultado encontrado para: " " Não há nenhuma opção p…" at bounding box center [167, 101] width 309 height 16
click at [287, 107] on div "Médico solicitante Nenhum resultado encontrado para: " " Não há nenhuma opção p…" at bounding box center [167, 101] width 309 height 16
click at [240, 104] on div "Médico solicitante Nenhum resultado encontrado para: " " Não há nenhuma opção p…" at bounding box center [167, 101] width 309 height 16
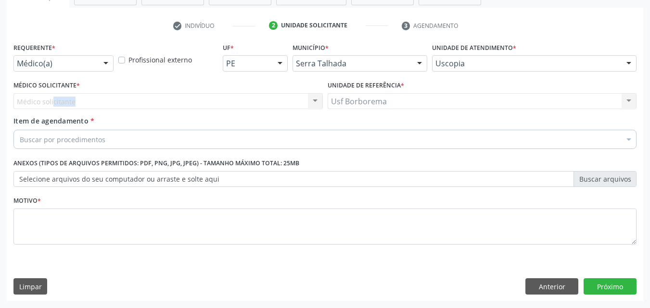
click at [315, 96] on div "Médico solicitante Nenhum resultado encontrado para: " " Não há nenhuma opção p…" at bounding box center [167, 101] width 309 height 16
click at [274, 96] on div "Médico solicitante Nenhum resultado encontrado para: " " Não há nenhuma opção p…" at bounding box center [167, 101] width 309 height 16
click at [274, 97] on div "Médico solicitante Nenhum resultado encontrado para: " " Não há nenhuma opção p…" at bounding box center [167, 101] width 309 height 16
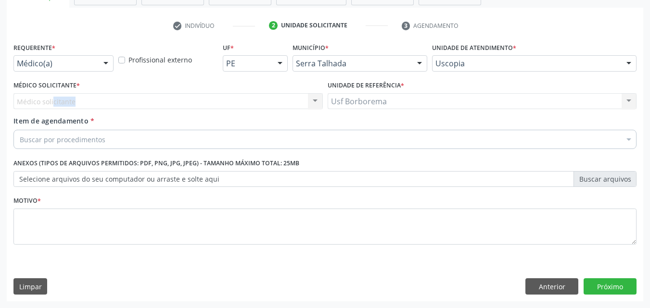
click at [274, 98] on div "Médico solicitante Nenhum resultado encontrado para: " " Não há nenhuma opção p…" at bounding box center [167, 101] width 309 height 16
drag, startPoint x: 274, startPoint y: 98, endPoint x: 261, endPoint y: 102, distance: 14.2
click at [273, 101] on div "Médico solicitante Nenhum resultado encontrado para: " " Não há nenhuma opção p…" at bounding box center [167, 101] width 309 height 16
click at [95, 107] on div "Médico solicitante Nenhum resultado encontrado para: " " Não há nenhuma opção p…" at bounding box center [167, 101] width 309 height 16
click at [95, 106] on div "Médico solicitante Nenhum resultado encontrado para: " " Não há nenhuma opção p…" at bounding box center [167, 101] width 309 height 16
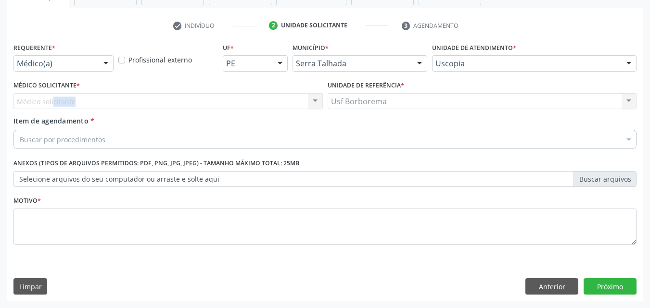
click at [95, 105] on div "Médico solicitante Nenhum resultado encontrado para: " " Não há nenhuma opção p…" at bounding box center [167, 101] width 309 height 16
click at [97, 103] on div "Médico solicitante Nenhum resultado encontrado para: " " Não há nenhuma opção p…" at bounding box center [167, 101] width 309 height 16
drag, startPoint x: 98, startPoint y: 103, endPoint x: 64, endPoint y: 101, distance: 34.7
click at [64, 101] on div "Médico solicitante Nenhum resultado encontrado para: " " Não há nenhuma opção p…" at bounding box center [167, 101] width 309 height 16
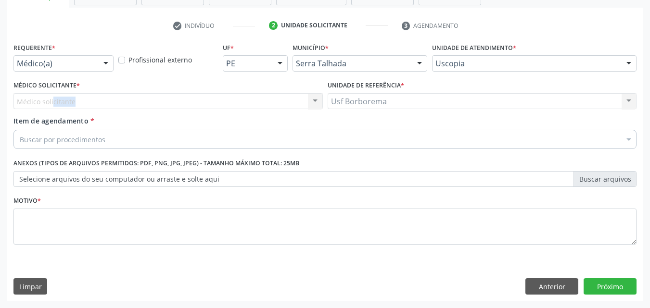
click at [64, 101] on div "Médico solicitante Nenhum resultado encontrado para: " " Não há nenhuma opção p…" at bounding box center [167, 101] width 309 height 16
drag, startPoint x: 81, startPoint y: 97, endPoint x: 270, endPoint y: 104, distance: 188.3
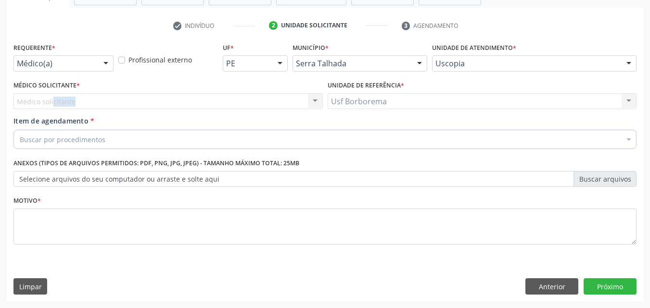
click at [270, 104] on div "Médico solicitante Nenhum resultado encontrado para: " " Não há nenhuma opção p…" at bounding box center [167, 101] width 309 height 16
click at [295, 141] on div "Buscar por procedimentos" at bounding box center [324, 139] width 623 height 19
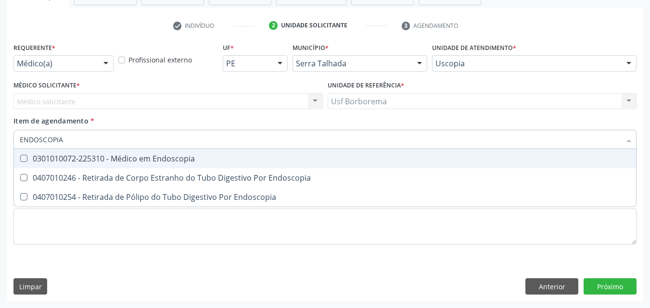
click at [264, 138] on input "ENDOSCOPIA" at bounding box center [320, 139] width 601 height 19
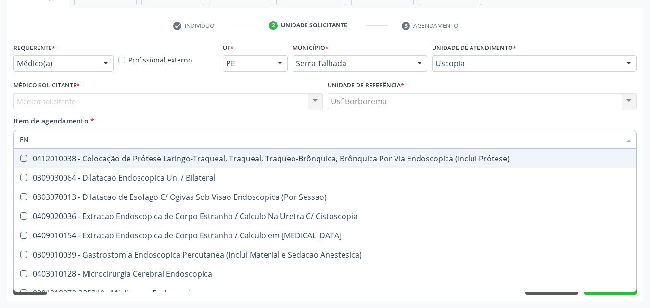
type input "E"
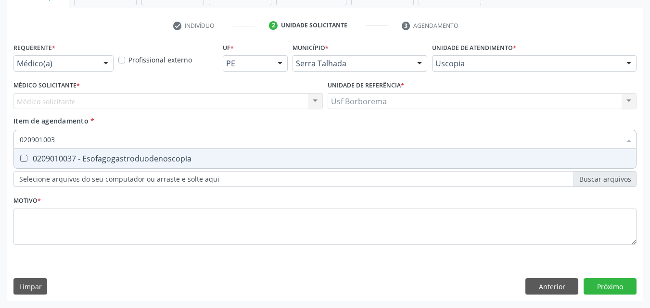
type input "0209010037"
click at [247, 156] on div "0209010037 - Esofagogastroduodenoscopia" at bounding box center [325, 159] width 611 height 8
checkbox Esofagogastroduodenoscopia "true"
click at [612, 287] on div "Requerente * Médico(a) Médico(a) Enfermeiro(a) Paciente Nenhum resultado encont…" at bounding box center [325, 170] width 637 height 261
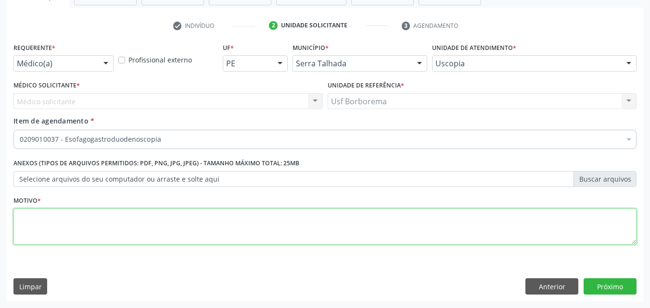
click at [468, 233] on textarea at bounding box center [324, 227] width 623 height 37
type textarea "ROTINA"
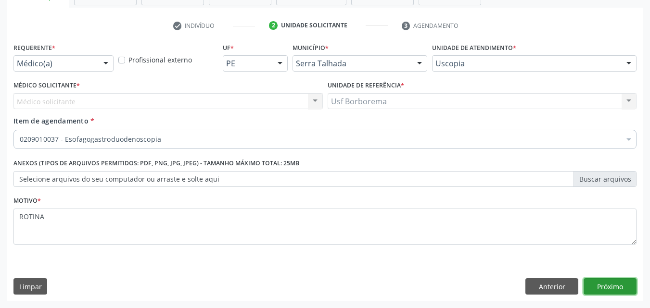
click at [611, 283] on button "Próximo" at bounding box center [610, 287] width 53 height 16
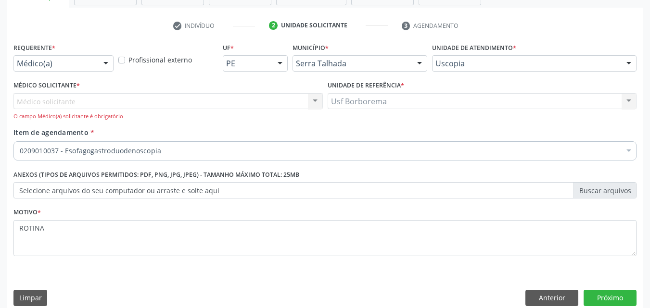
click at [289, 98] on div "Médico solicitante Nenhum resultado encontrado para: " " Não há nenhuma opção p…" at bounding box center [167, 106] width 309 height 27
click at [616, 293] on button "Próximo" at bounding box center [610, 298] width 53 height 16
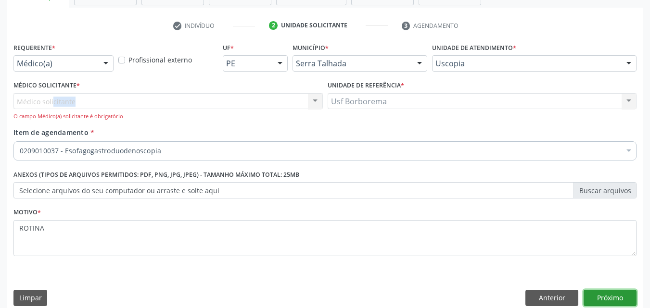
click at [616, 293] on button "Próximo" at bounding box center [610, 298] width 53 height 16
click at [616, 294] on button "Próximo" at bounding box center [610, 298] width 53 height 16
click at [615, 294] on button "Próximo" at bounding box center [610, 298] width 53 height 16
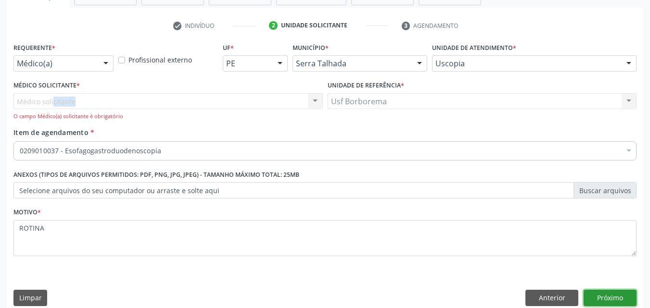
click at [615, 294] on button "Próximo" at bounding box center [610, 298] width 53 height 16
drag, startPoint x: 615, startPoint y: 294, endPoint x: 578, endPoint y: 251, distance: 56.6
click at [614, 290] on button "Próximo" at bounding box center [610, 298] width 53 height 16
click at [237, 99] on div "Médico solicitante Nenhum resultado encontrado para: " " Não há nenhuma opção p…" at bounding box center [167, 106] width 309 height 27
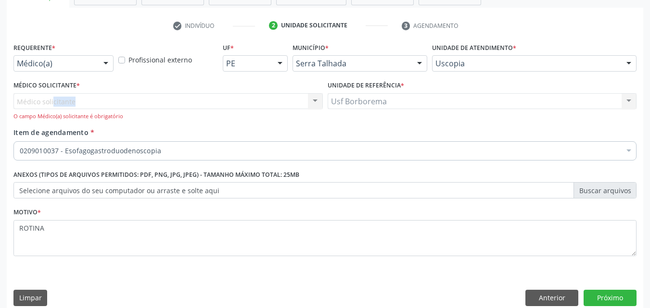
click at [237, 99] on div "Médico solicitante Nenhum resultado encontrado para: " " Não há nenhuma opção p…" at bounding box center [167, 106] width 309 height 27
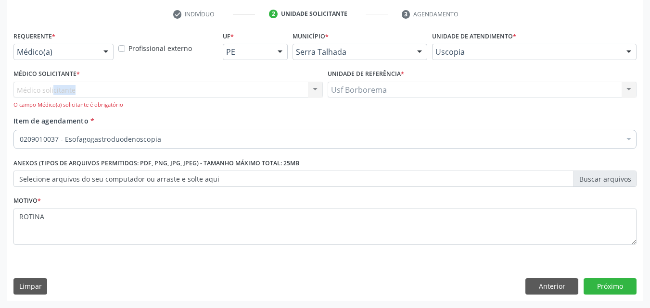
click at [193, 93] on div "Médico solicitante Nenhum resultado encontrado para: " " Não há nenhuma opção p…" at bounding box center [167, 95] width 309 height 27
click at [193, 91] on div "Médico solicitante Nenhum resultado encontrado para: " " Não há nenhuma opção p…" at bounding box center [167, 95] width 309 height 27
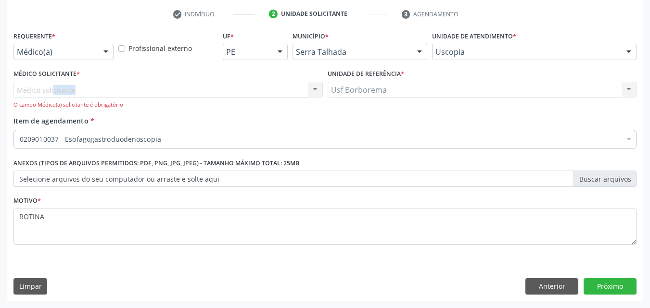
click at [193, 91] on div "Médico solicitante Nenhum resultado encontrado para: " " Não há nenhuma opção p…" at bounding box center [167, 95] width 309 height 27
click at [128, 50] on label "Profissional externo" at bounding box center [160, 48] width 64 height 10
click at [122, 50] on input "Profissional externo" at bounding box center [121, 47] width 7 height 9
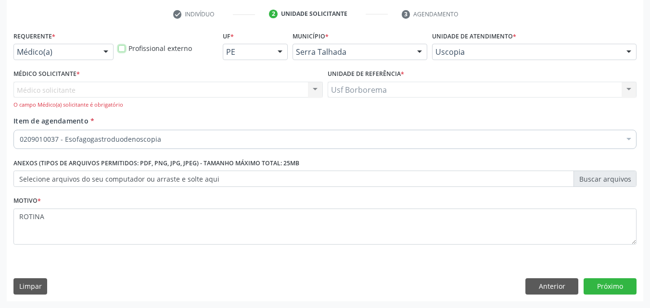
checkbox input "true"
click at [608, 286] on button "Próximo" at bounding box center [610, 287] width 53 height 16
click at [604, 286] on button "Próximo" at bounding box center [610, 287] width 53 height 16
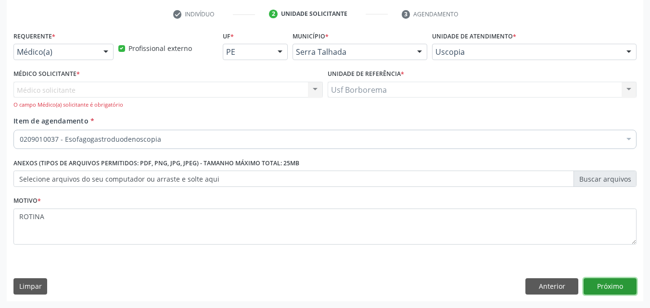
click at [604, 286] on button "Próximo" at bounding box center [610, 287] width 53 height 16
click at [603, 285] on button "Próximo" at bounding box center [610, 287] width 53 height 16
click at [604, 283] on button "Próximo" at bounding box center [610, 287] width 53 height 16
drag, startPoint x: 600, startPoint y: 280, endPoint x: 577, endPoint y: 245, distance: 42.0
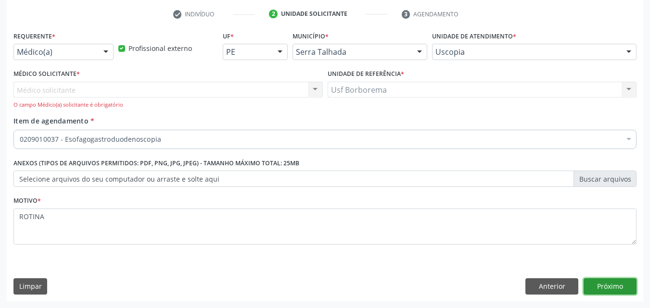
click at [599, 279] on button "Próximo" at bounding box center [610, 287] width 53 height 16
click at [199, 84] on div "Médico solicitante Nenhum resultado encontrado para: " " Não há nenhuma opção p…" at bounding box center [167, 95] width 309 height 27
drag, startPoint x: 96, startPoint y: 49, endPoint x: 97, endPoint y: 55, distance: 6.3
click at [96, 49] on div "Médico(a)" at bounding box center [63, 52] width 100 height 16
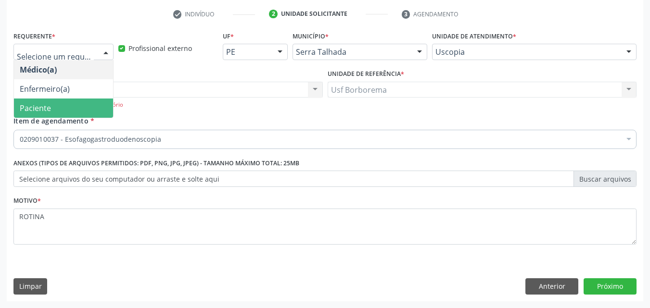
click at [86, 108] on span "Paciente" at bounding box center [63, 108] width 99 height 19
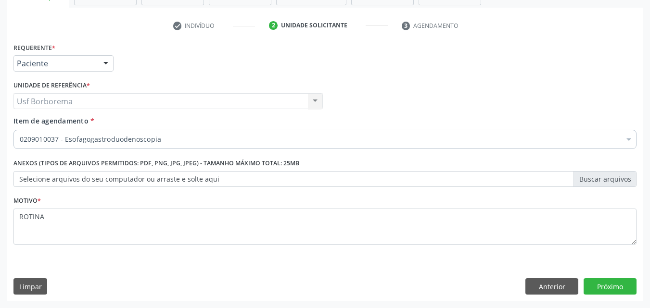
scroll to position [168, 0]
click at [602, 285] on button "Próximo" at bounding box center [610, 287] width 53 height 16
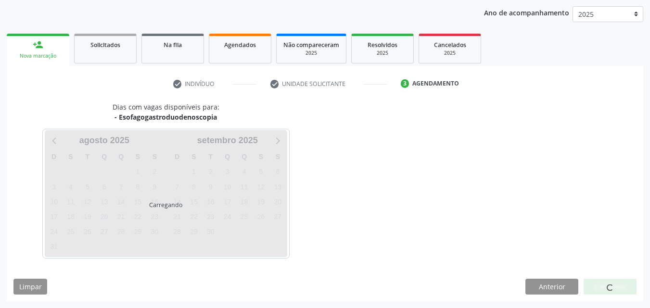
scroll to position [110, 0]
click at [602, 285] on div at bounding box center [610, 287] width 53 height 16
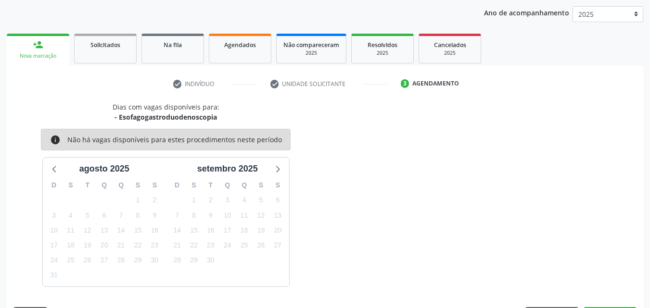
scroll to position [139, 0]
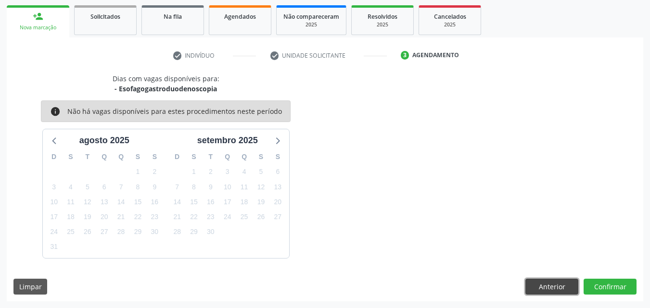
click at [554, 284] on button "Anterior" at bounding box center [552, 287] width 53 height 16
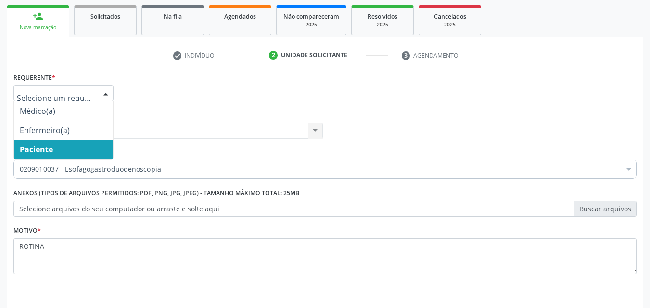
click at [100, 93] on div at bounding box center [106, 94] width 14 height 16
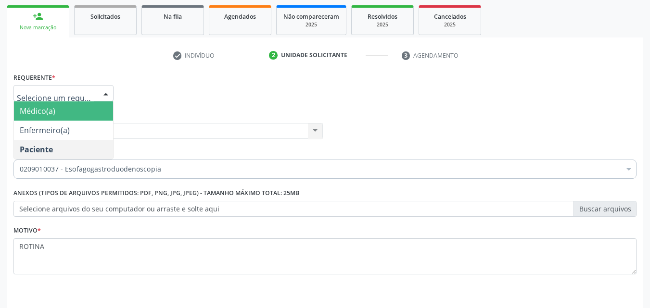
click at [82, 108] on span "Médico(a)" at bounding box center [63, 111] width 99 height 19
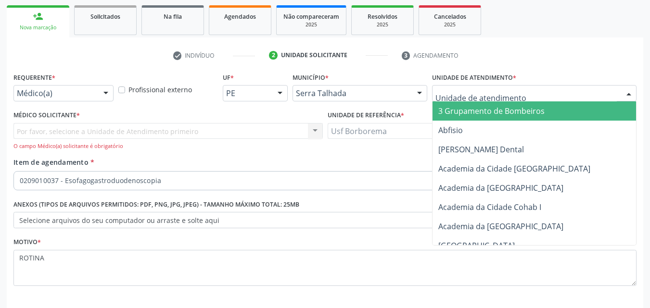
click at [458, 97] on input "text" at bounding box center [526, 98] width 181 height 19
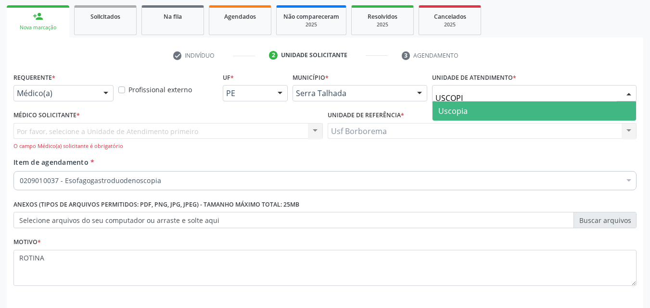
type input "USCOPIA"
click at [462, 113] on span "Uscopia" at bounding box center [452, 111] width 29 height 11
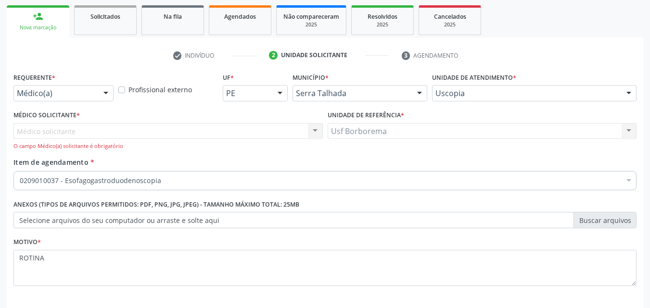
click at [88, 133] on div "Médico solicitante Nenhum resultado encontrado para: " " Não há nenhuma opção p…" at bounding box center [167, 136] width 309 height 27
click at [99, 127] on div "Médico solicitante Nenhum resultado encontrado para: " " Não há nenhuma opção p…" at bounding box center [167, 136] width 309 height 27
click at [100, 127] on div "Médico solicitante Nenhum resultado encontrado para: " " Não há nenhuma opção p…" at bounding box center [167, 136] width 309 height 27
click at [198, 131] on div "Médico solicitante Nenhum resultado encontrado para: " " Não há nenhuma opção p…" at bounding box center [167, 136] width 309 height 27
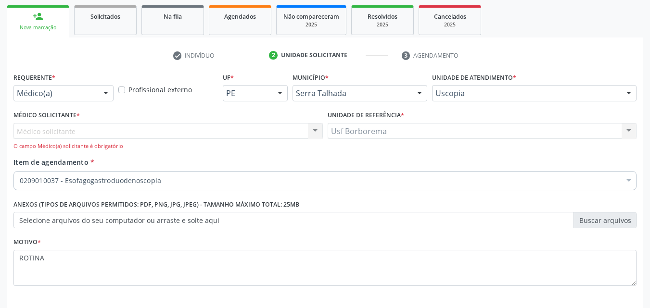
click at [198, 132] on div "Médico solicitante Nenhum resultado encontrado para: " " Não há nenhuma opção p…" at bounding box center [167, 136] width 309 height 27
click at [183, 129] on div "Médico solicitante Nenhum resultado encontrado para: " " Não há nenhuma opção p…" at bounding box center [167, 136] width 309 height 27
click at [179, 133] on div "Médico solicitante Nenhum resultado encontrado para: " " Não há nenhuma opção p…" at bounding box center [167, 136] width 309 height 27
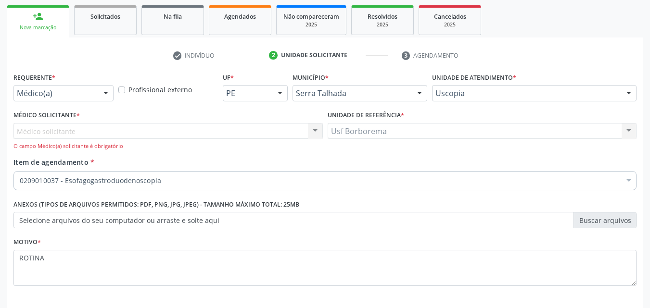
click at [179, 134] on div "Médico solicitante Nenhum resultado encontrado para: " " Não há nenhuma opção p…" at bounding box center [167, 136] width 309 height 27
click at [177, 130] on div "Médico solicitante Nenhum resultado encontrado para: " " Não há nenhuma opção p…" at bounding box center [167, 136] width 309 height 27
click at [182, 131] on div "Médico solicitante Nenhum resultado encontrado para: " " Não há nenhuma opção p…" at bounding box center [167, 136] width 309 height 27
click at [183, 130] on div "Médico solicitante Nenhum resultado encontrado para: " " Não há nenhuma opção p…" at bounding box center [167, 136] width 309 height 27
click at [192, 133] on div "Médico solicitante Nenhum resultado encontrado para: " " Não há nenhuma opção p…" at bounding box center [167, 136] width 309 height 27
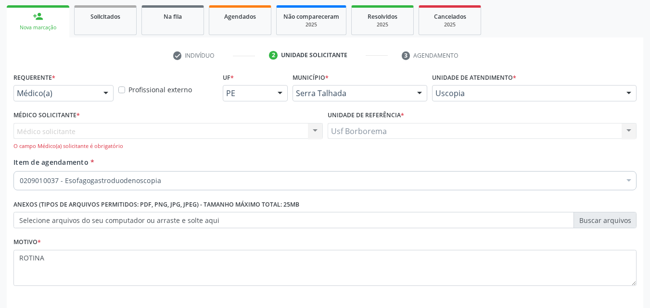
click at [196, 133] on div "Médico solicitante Nenhum resultado encontrado para: " " Não há nenhuma opção p…" at bounding box center [167, 136] width 309 height 27
click at [209, 130] on div "Médico solicitante Nenhum resultado encontrado para: " " Não há nenhuma opção p…" at bounding box center [167, 136] width 309 height 27
drag, startPoint x: 314, startPoint y: 133, endPoint x: 333, endPoint y: 129, distance: 19.2
click at [314, 132] on div "Médico solicitante Nenhum resultado encontrado para: " " Não há nenhuma opção p…" at bounding box center [167, 136] width 309 height 27
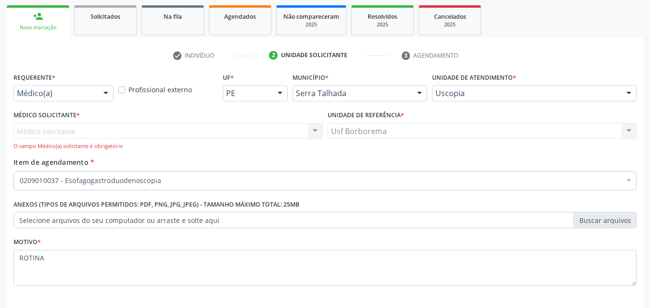
click at [283, 129] on div "Médico solicitante Nenhum resultado encontrado para: " " Não há nenhuma opção p…" at bounding box center [167, 136] width 309 height 27
click at [283, 121] on div "Médico Solicitante * Médico solicitante Nenhum resultado encontrado para: " " N…" at bounding box center [167, 129] width 309 height 42
click at [284, 128] on div "Médico solicitante Nenhum resultado encontrado para: " " Não há nenhuma opção p…" at bounding box center [167, 136] width 309 height 27
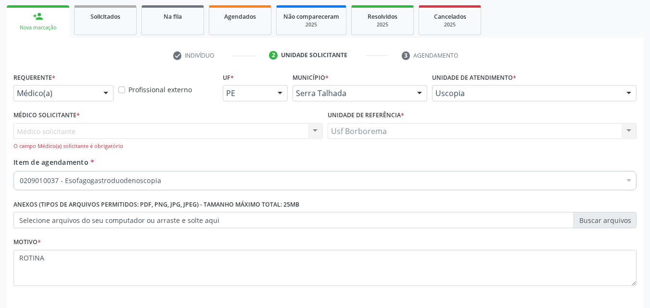
click at [191, 129] on div "Médico solicitante Nenhum resultado encontrado para: " " Não há nenhuma opção p…" at bounding box center [167, 136] width 309 height 27
drag, startPoint x: 183, startPoint y: 131, endPoint x: 190, endPoint y: 129, distance: 6.5
click at [186, 132] on div "Médico solicitante Nenhum resultado encontrado para: " " Não há nenhuma opção p…" at bounding box center [167, 136] width 309 height 27
click at [197, 126] on div "Médico solicitante Nenhum resultado encontrado para: " " Não há nenhuma opção p…" at bounding box center [167, 136] width 309 height 27
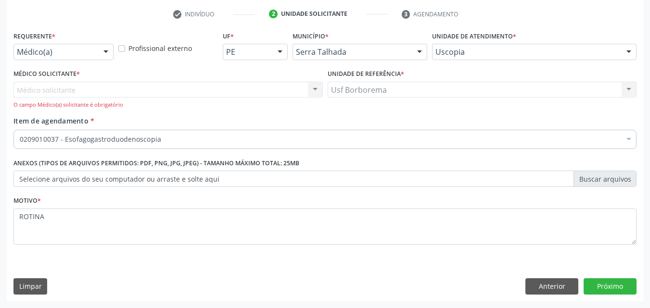
scroll to position [132, 0]
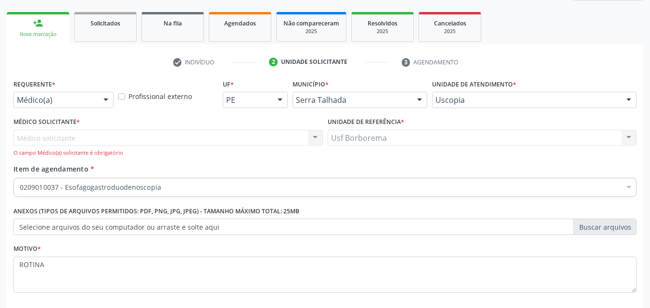
click at [209, 141] on div "Médico solicitante Nenhum resultado encontrado para: " " Não há nenhuma opção p…" at bounding box center [167, 143] width 309 height 27
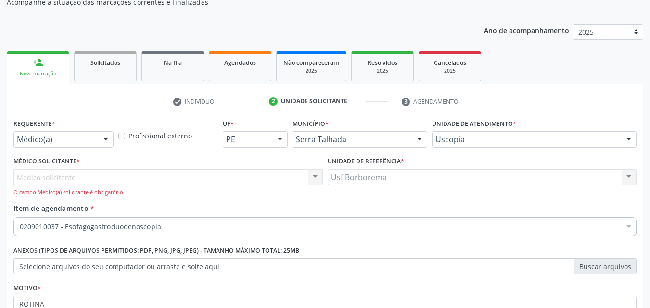
scroll to position [144, 0]
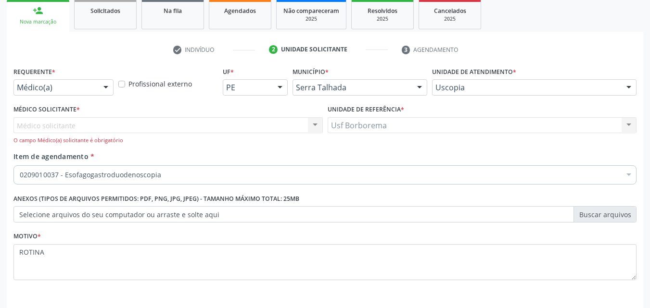
click at [77, 121] on div "Médico solicitante Nenhum resultado encontrado para: " " Não há nenhuma opção p…" at bounding box center [167, 130] width 309 height 27
click at [96, 124] on div "Médico solicitante Nenhum resultado encontrado para: " " Não há nenhuma opção p…" at bounding box center [167, 130] width 309 height 27
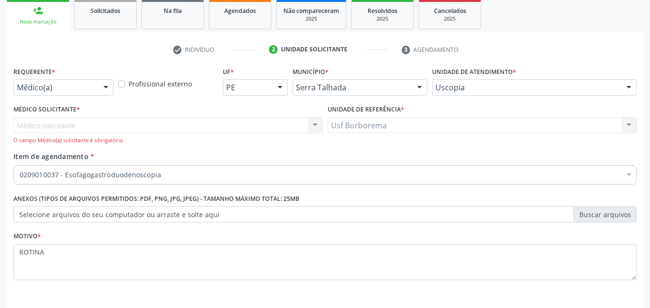
click at [199, 121] on div "Médico solicitante Nenhum resultado encontrado para: " " Não há nenhuma opção p…" at bounding box center [167, 130] width 309 height 27
click at [198, 122] on div "Médico solicitante Nenhum resultado encontrado para: " " Não há nenhuma opção p…" at bounding box center [167, 130] width 309 height 27
click at [198, 124] on div "Médico solicitante Nenhum resultado encontrado para: " " Não há nenhuma opção p…" at bounding box center [167, 130] width 309 height 27
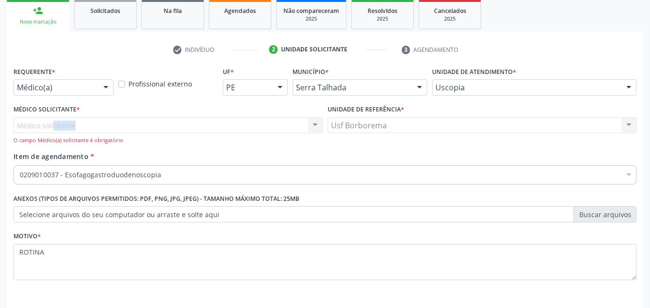
click at [198, 124] on div "Médico solicitante Nenhum resultado encontrado para: " " Não há nenhuma opção p…" at bounding box center [167, 130] width 309 height 27
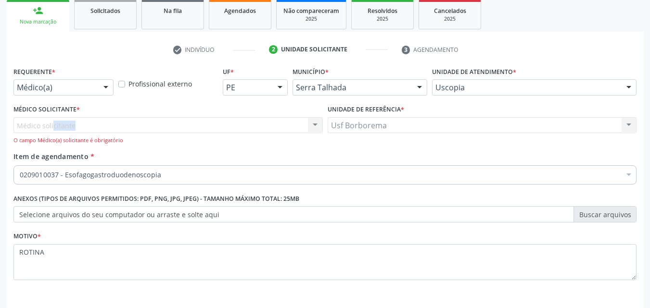
click at [198, 124] on div "Médico solicitante Nenhum resultado encontrado para: " " Não há nenhuma opção p…" at bounding box center [167, 130] width 309 height 27
click at [310, 125] on div "Médico solicitante Nenhum resultado encontrado para: " " Não há nenhuma opção p…" at bounding box center [167, 130] width 309 height 27
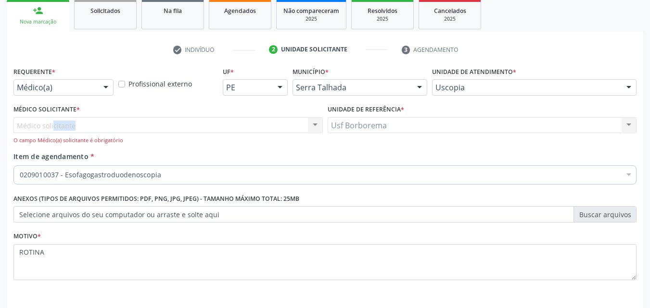
click at [296, 125] on div "Médico solicitante Nenhum resultado encontrado para: " " Não há nenhuma opção p…" at bounding box center [167, 130] width 309 height 27
drag, startPoint x: 296, startPoint y: 125, endPoint x: 268, endPoint y: 129, distance: 29.2
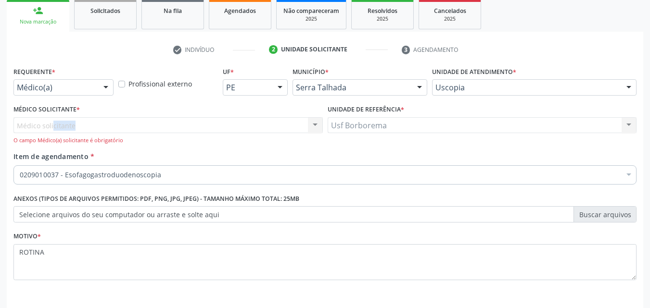
click at [289, 128] on div "Médico solicitante Nenhum resultado encontrado para: " " Não há nenhuma opção p…" at bounding box center [167, 130] width 309 height 27
click at [209, 124] on div "Médico solicitante Nenhum resultado encontrado para: " " Não há nenhuma opção p…" at bounding box center [167, 130] width 309 height 27
click at [216, 124] on div "Médico solicitante Nenhum resultado encontrado para: " " Não há nenhuma opção p…" at bounding box center [167, 130] width 309 height 27
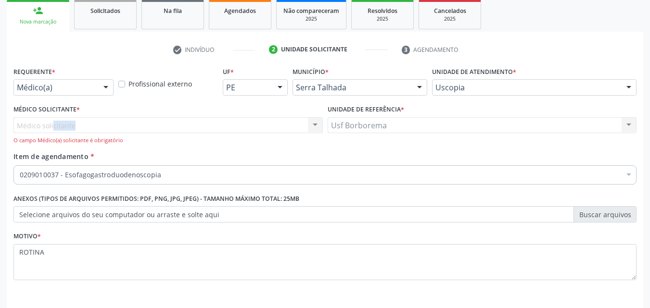
click at [216, 124] on div "Médico solicitante Nenhum resultado encontrado para: " " Não há nenhuma opção p…" at bounding box center [167, 130] width 309 height 27
copy div "Médico solicitante Nenhum resultado encontrado para: " " Não há nenhuma opção p…"
click at [215, 131] on div "Médico solicitante Nenhum resultado encontrado para: " " Não há nenhuma opção p…" at bounding box center [167, 130] width 309 height 27
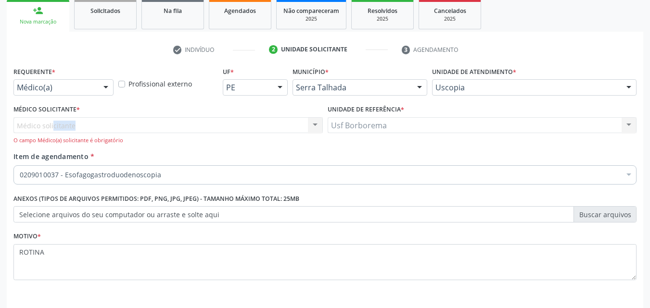
click at [215, 131] on div "Médico solicitante Nenhum resultado encontrado para: " " Não há nenhuma opção p…" at bounding box center [167, 130] width 309 height 27
click at [264, 141] on div "O campo Médico(a) solicitante é obrigatório" at bounding box center [167, 141] width 309 height 8
drag, startPoint x: 265, startPoint y: 141, endPoint x: 299, endPoint y: 131, distance: 35.5
click at [297, 132] on div "Médico solicitante Nenhum resultado encontrado para: " " Não há nenhuma opção p…" at bounding box center [167, 130] width 309 height 27
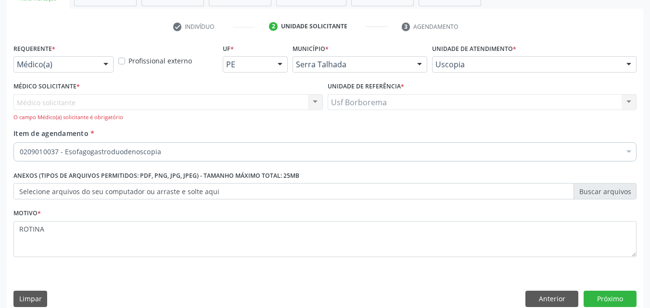
scroll to position [180, 0]
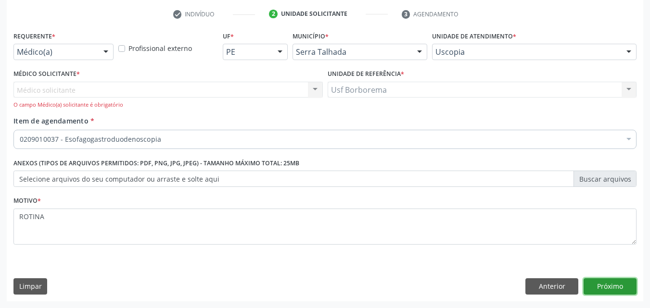
click at [604, 284] on button "Próximo" at bounding box center [610, 287] width 53 height 16
click at [602, 285] on button "Próximo" at bounding box center [610, 287] width 53 height 16
click at [599, 284] on button "Próximo" at bounding box center [610, 287] width 53 height 16
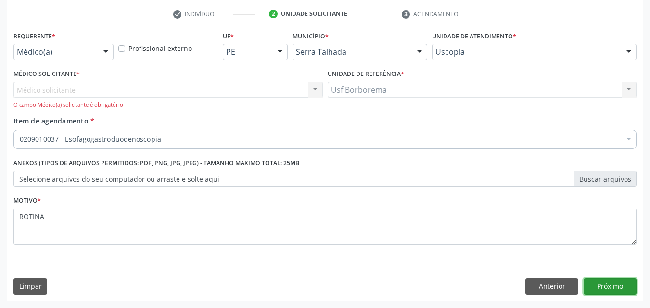
click at [599, 284] on button "Próximo" at bounding box center [610, 287] width 53 height 16
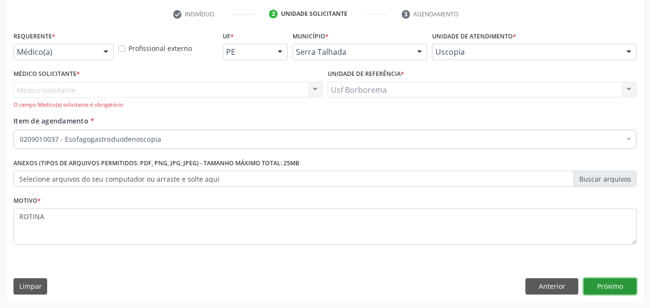
click at [599, 284] on button "Próximo" at bounding box center [610, 287] width 53 height 16
click at [614, 286] on button "Próximo" at bounding box center [610, 287] width 53 height 16
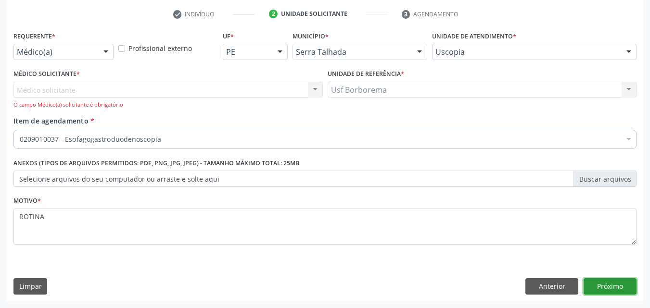
click at [614, 286] on button "Próximo" at bounding box center [610, 287] width 53 height 16
click at [612, 284] on button "Próximo" at bounding box center [610, 287] width 53 height 16
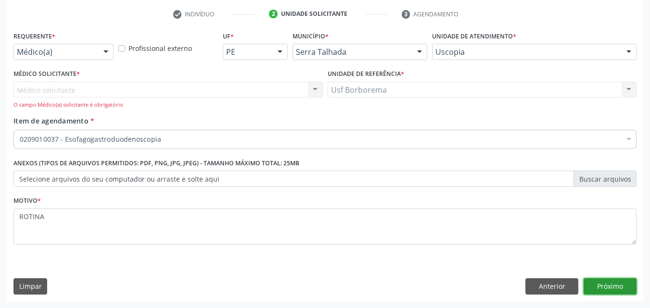
click at [612, 284] on button "Próximo" at bounding box center [610, 287] width 53 height 16
click at [601, 293] on button "Próximo" at bounding box center [610, 287] width 53 height 16
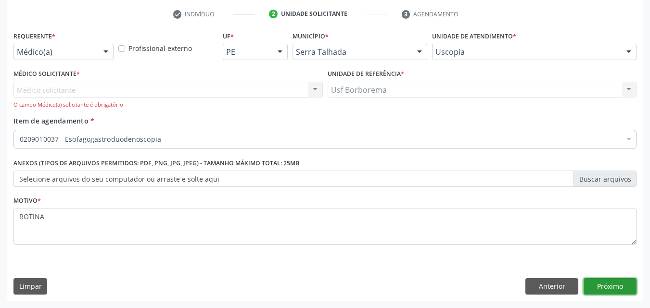
click at [601, 293] on button "Próximo" at bounding box center [610, 287] width 53 height 16
click at [603, 288] on button "Próximo" at bounding box center [610, 287] width 53 height 16
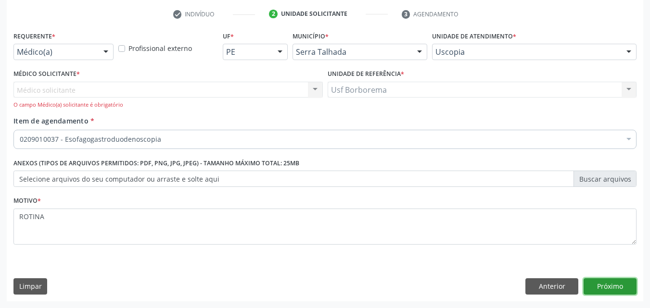
click at [603, 288] on button "Próximo" at bounding box center [610, 287] width 53 height 16
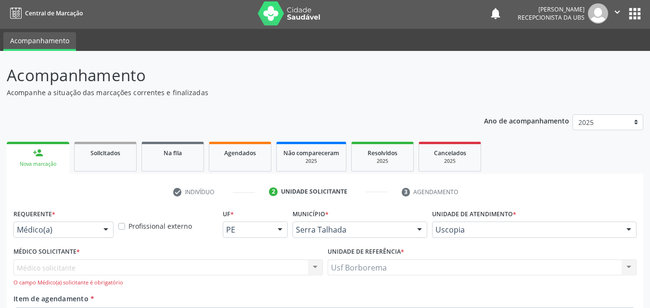
scroll to position [0, 0]
